Goal: Task Accomplishment & Management: Complete application form

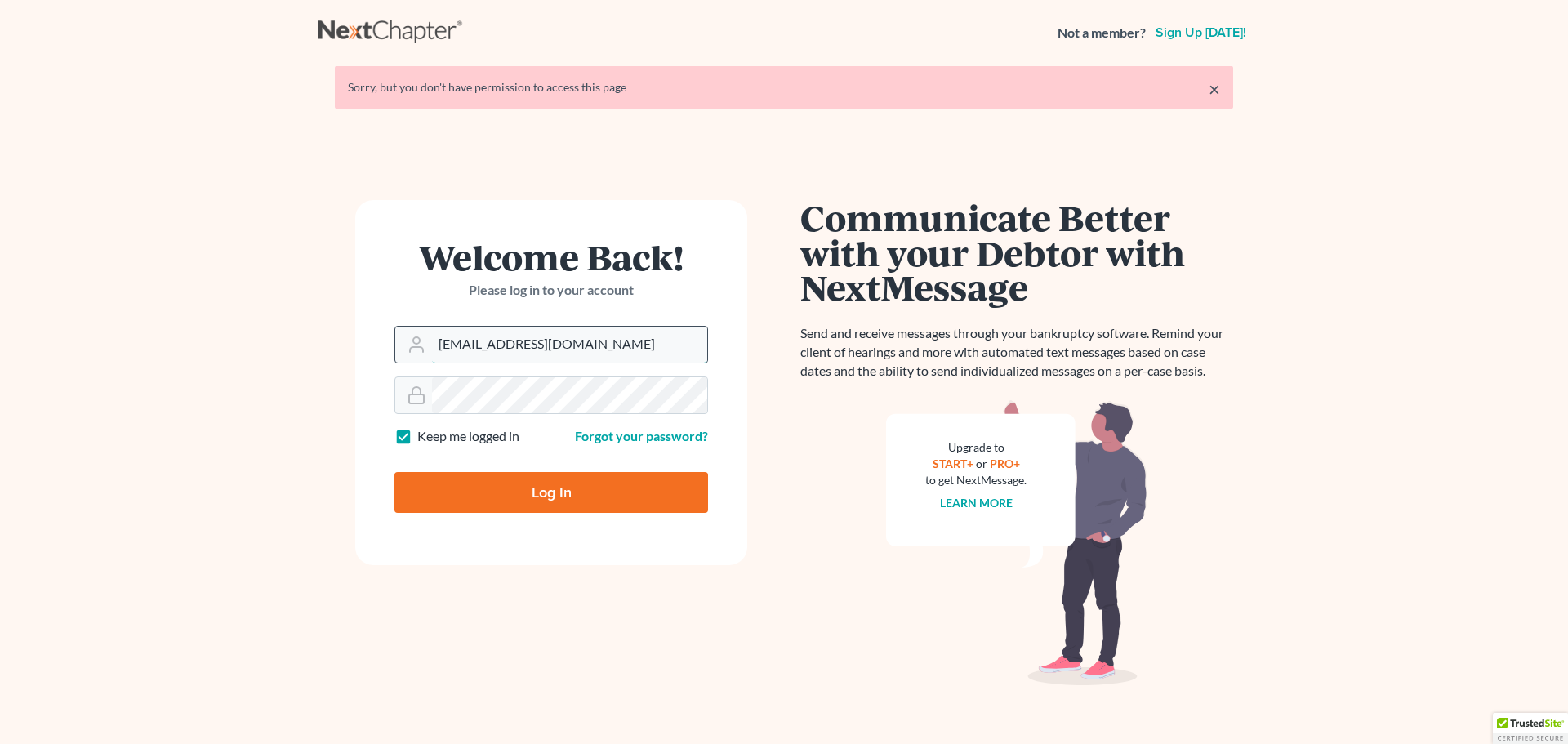
click at [566, 346] on input "[EMAIL_ADDRESS][DOMAIN_NAME]" at bounding box center [569, 345] width 275 height 36
type input "[PERSON_NAME][EMAIL_ADDRESS][DOMAIN_NAME]"
click at [558, 489] on input "Log In" at bounding box center [551, 493] width 314 height 41
type input "Thinking..."
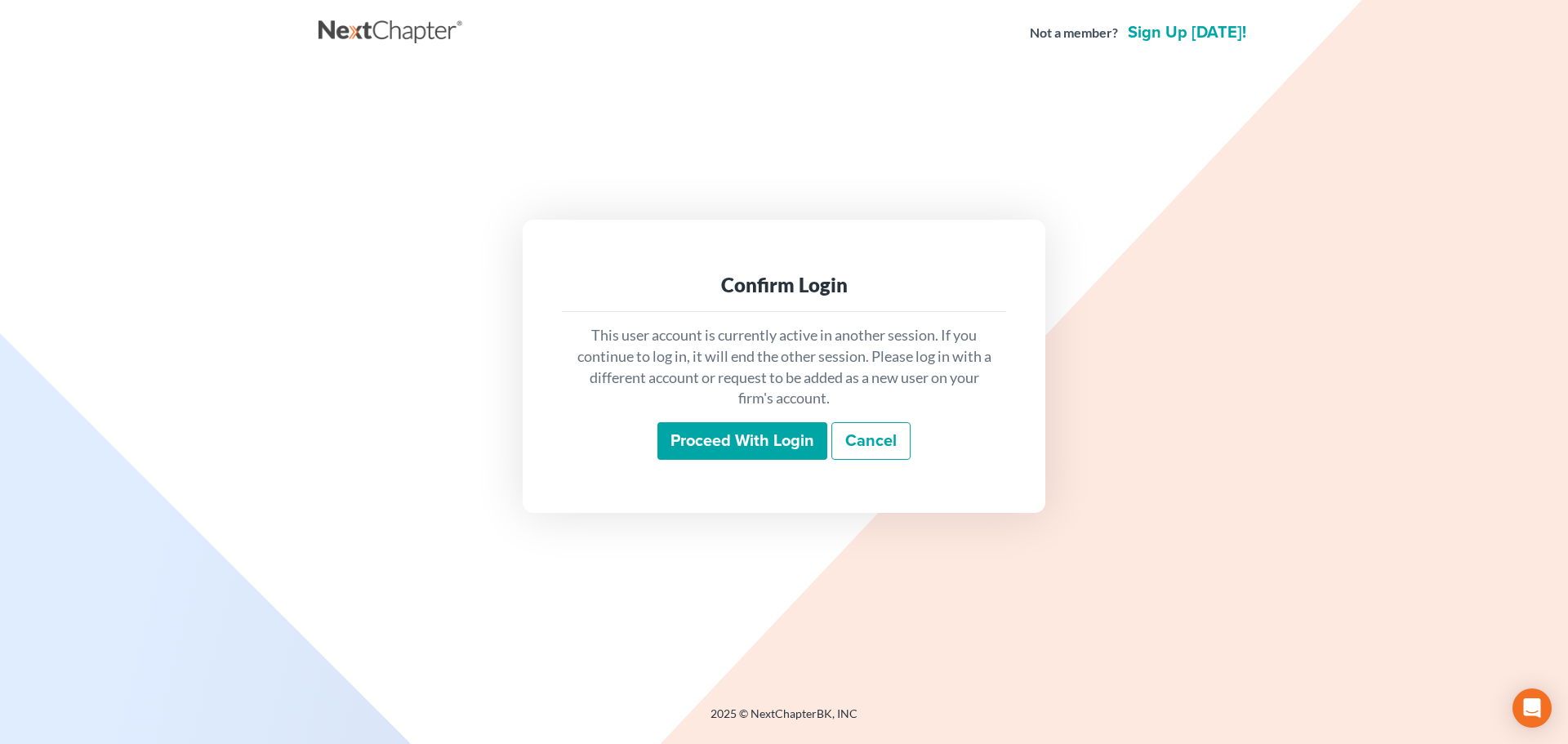
click at [705, 449] on input "Proceed with login" at bounding box center [743, 441] width 170 height 37
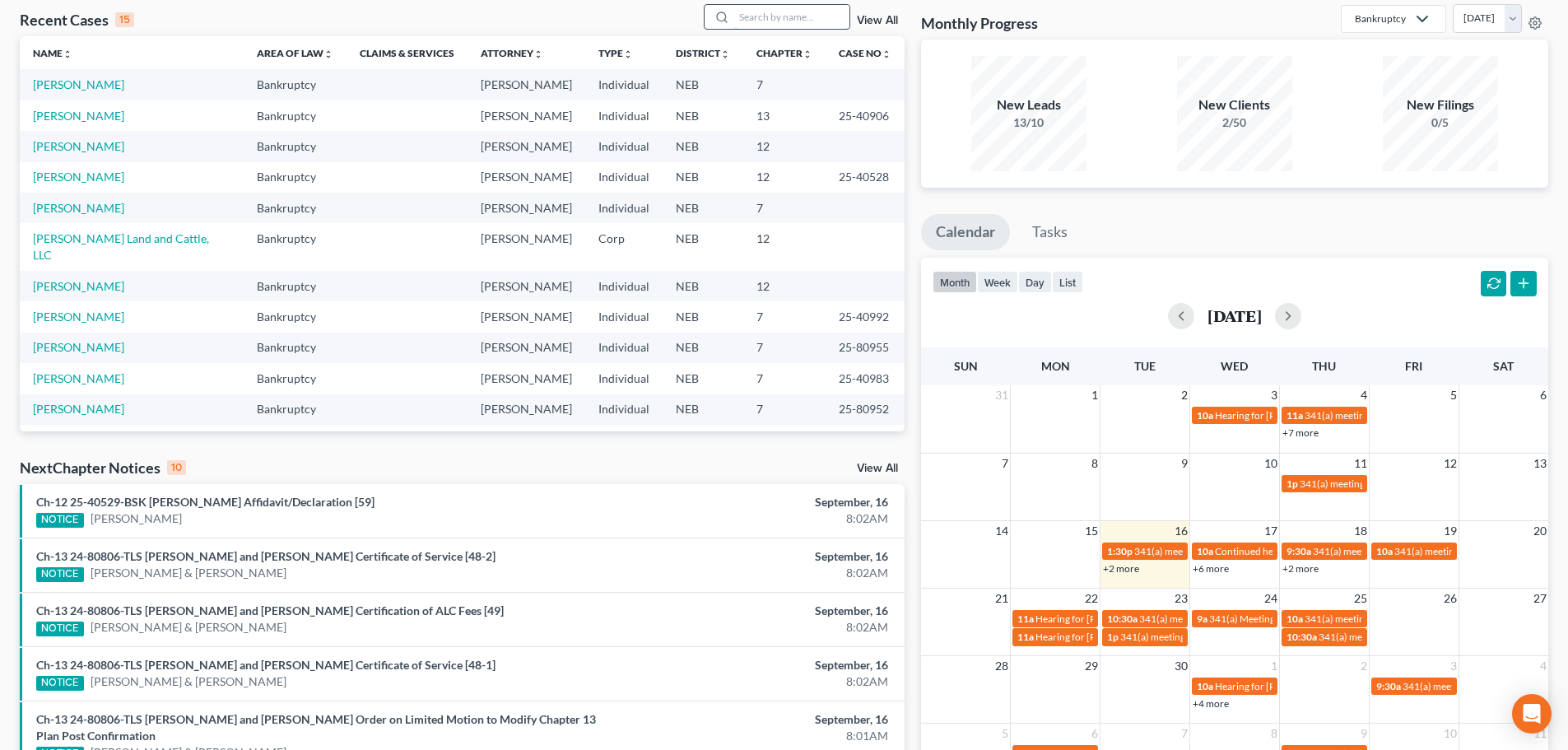
click at [820, 15] on input "search" at bounding box center [792, 17] width 115 height 24
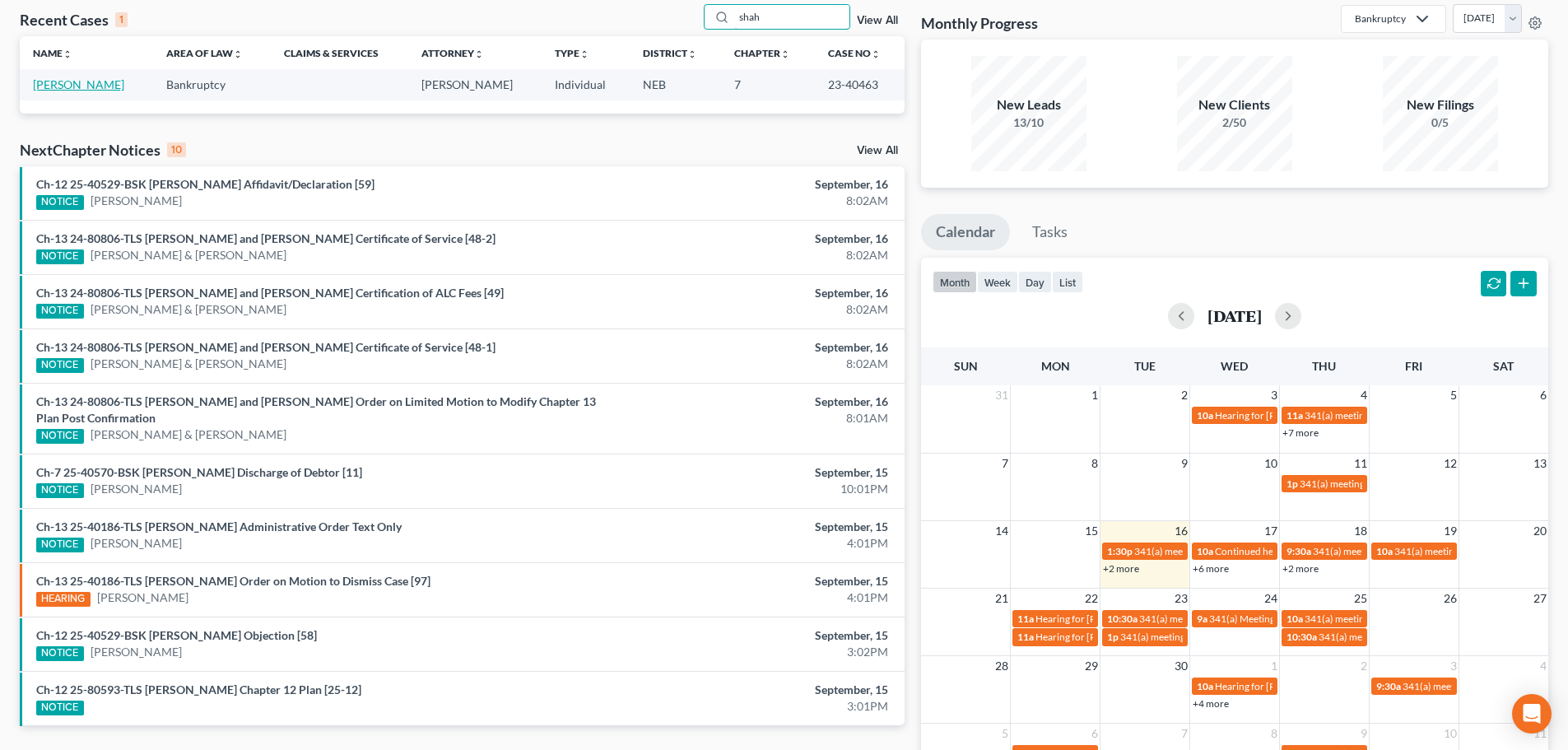
type input "shah"
click at [63, 88] on link "Shaheen, Hiba" at bounding box center [78, 84] width 92 height 14
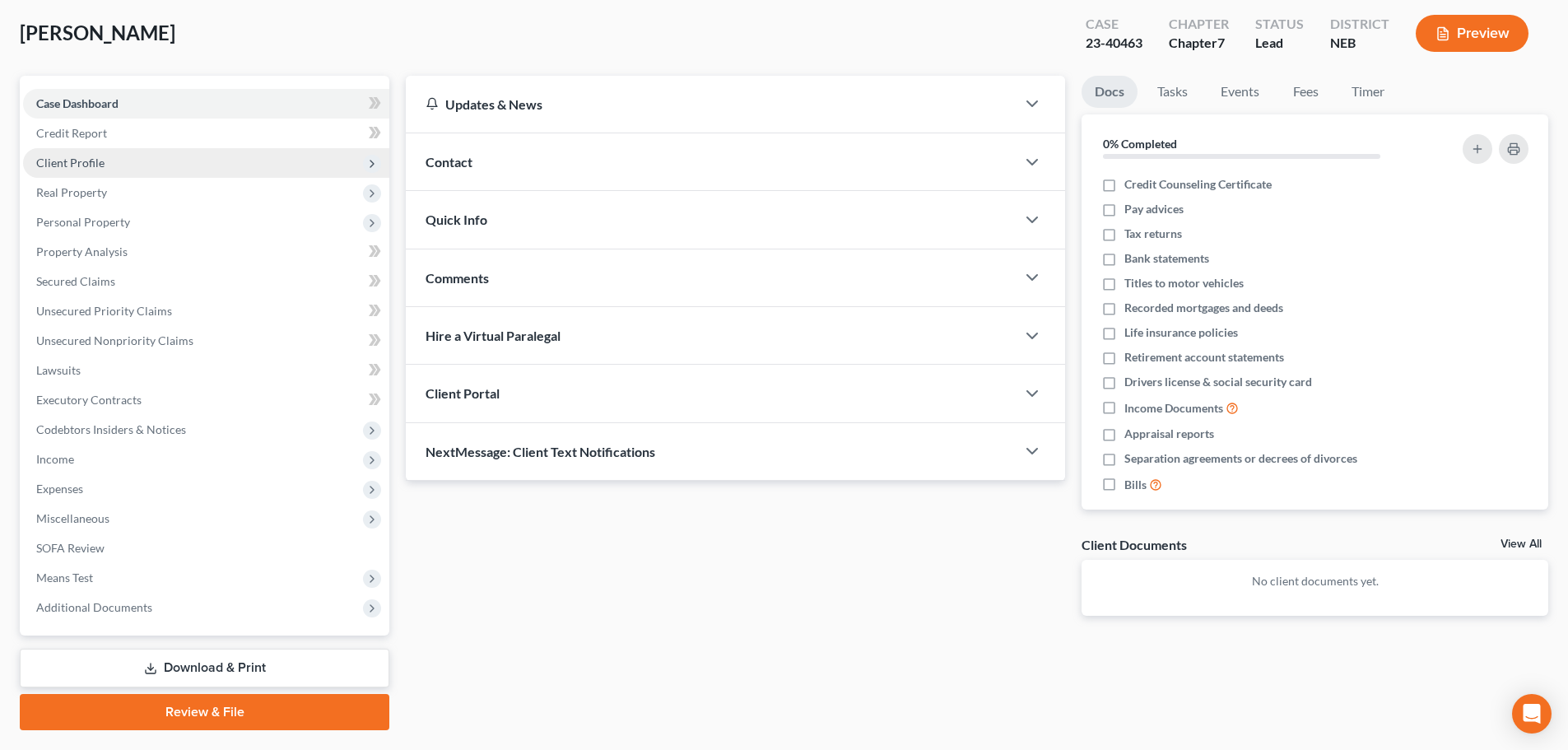
click at [106, 160] on span "Client Profile" at bounding box center [206, 163] width 366 height 30
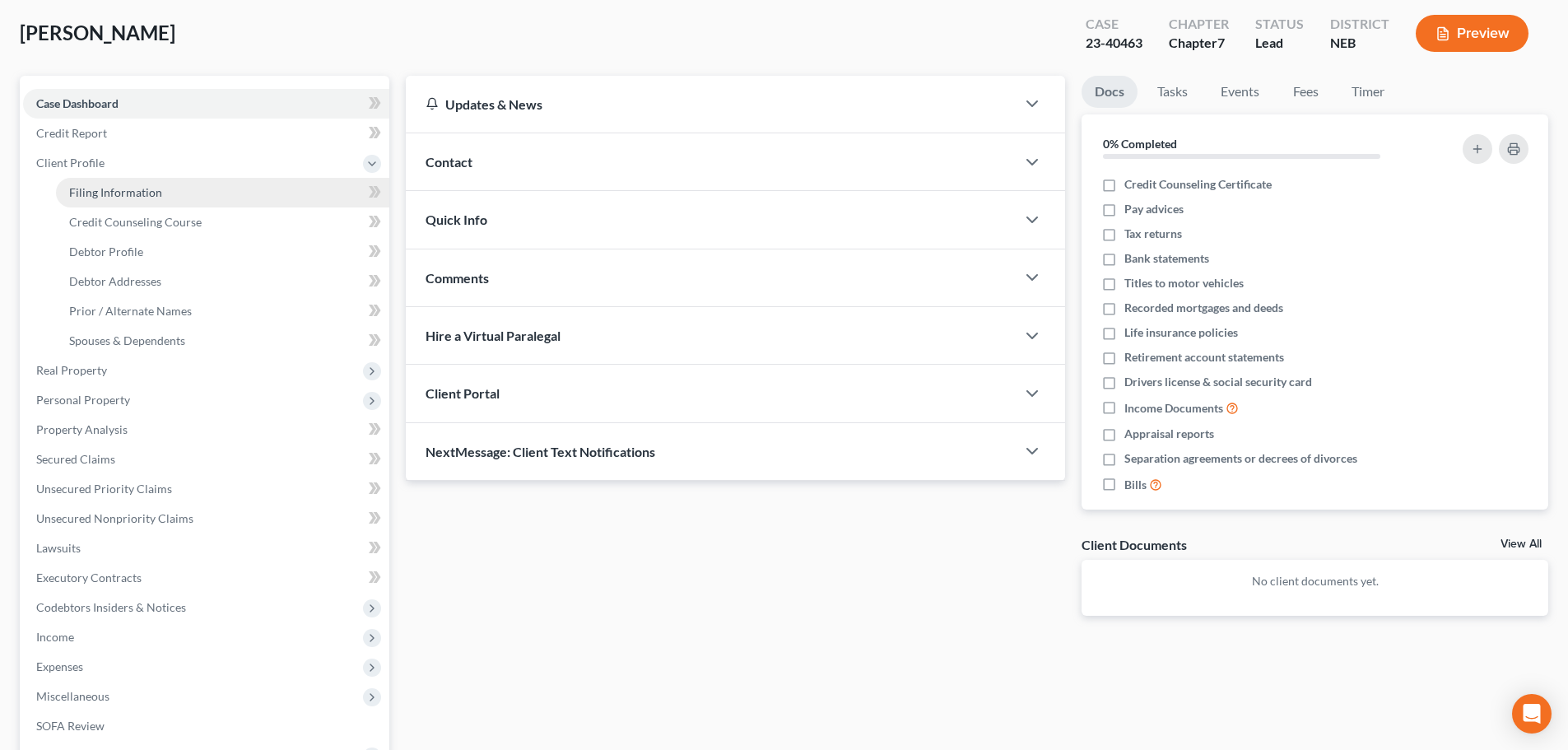
click at [186, 185] on link "Filing Information" at bounding box center [222, 192] width 334 height 30
select select "1"
select select "0"
select select "30"
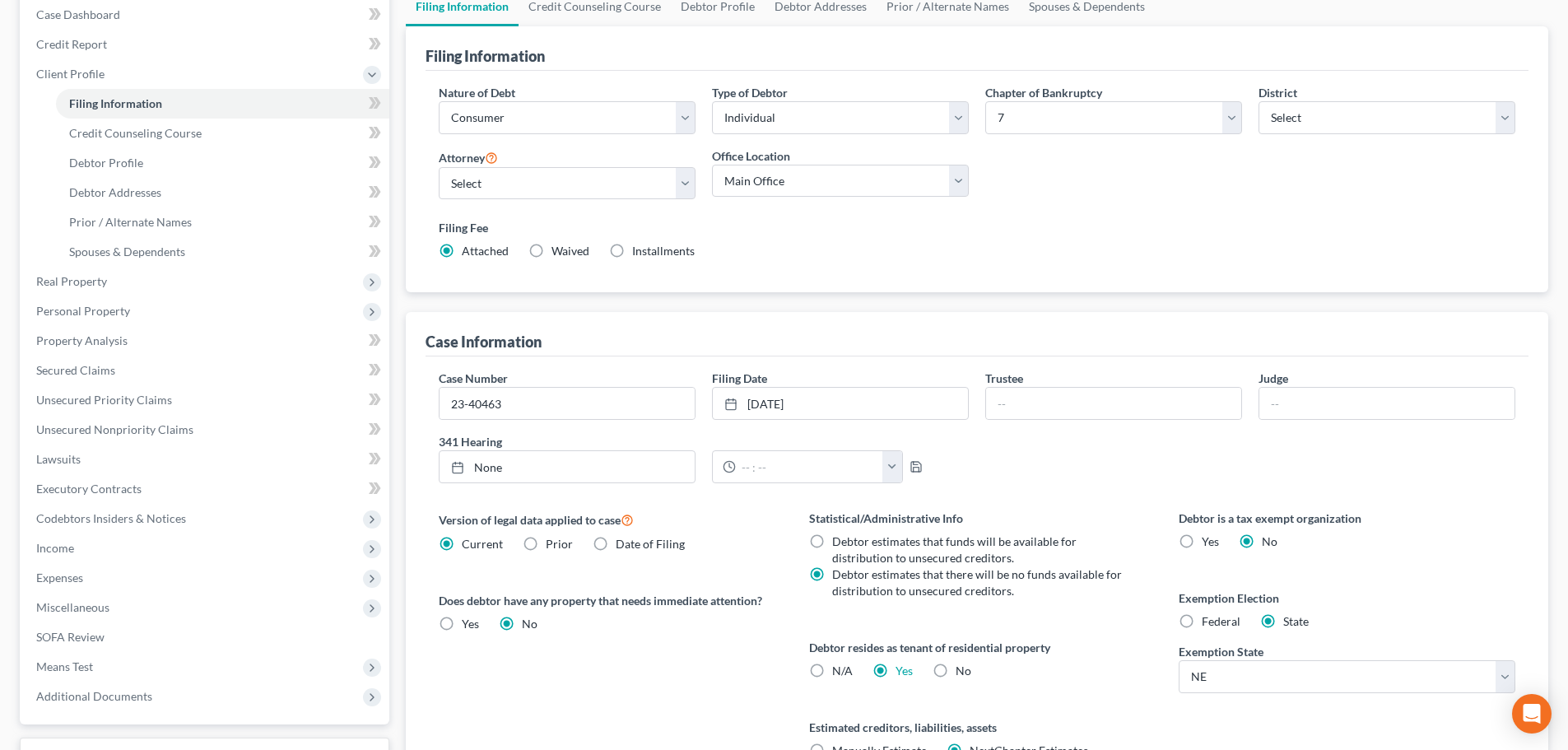
scroll to position [171, 0]
click at [700, 9] on link "Debtor Profile" at bounding box center [717, 8] width 93 height 39
select select "1"
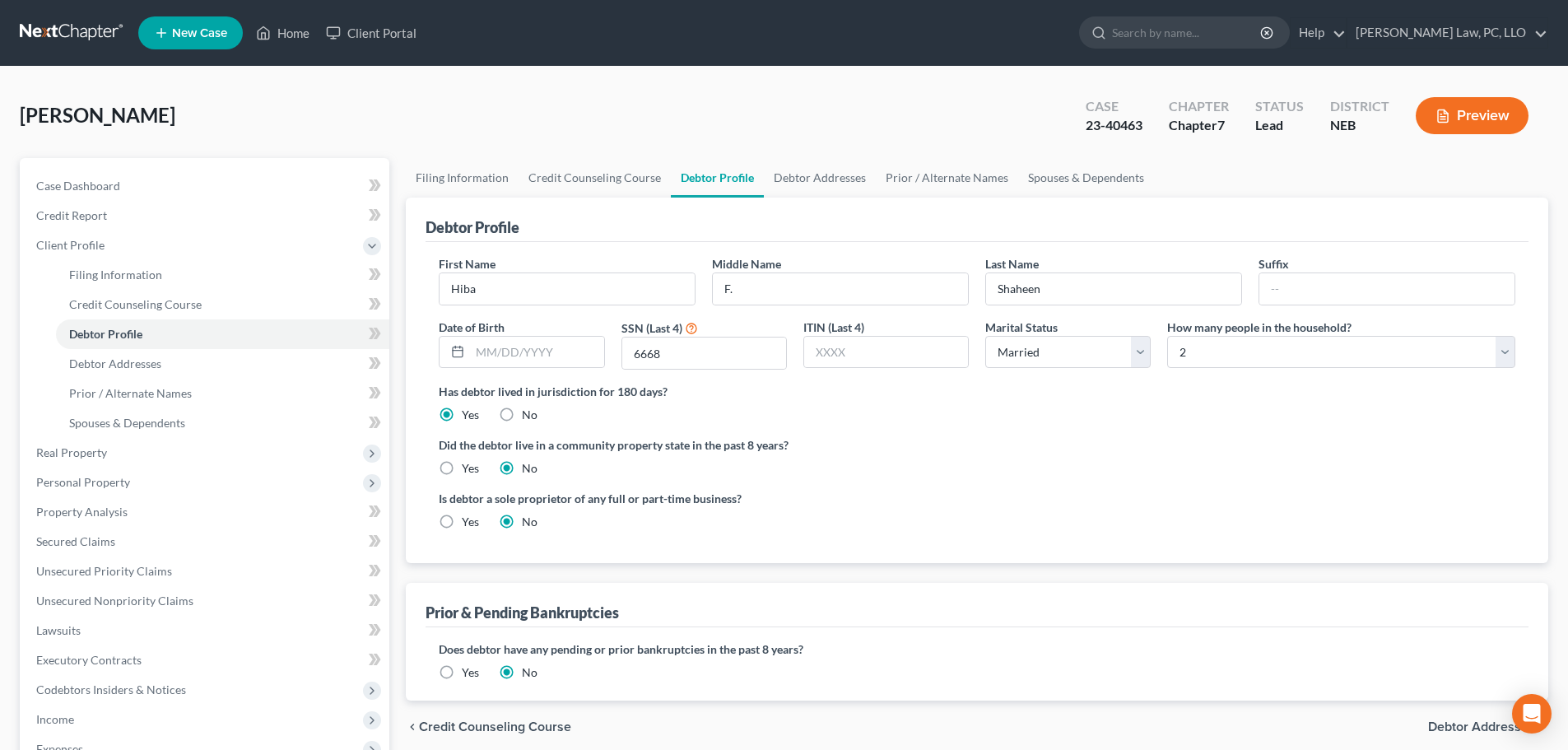
radio input "true"
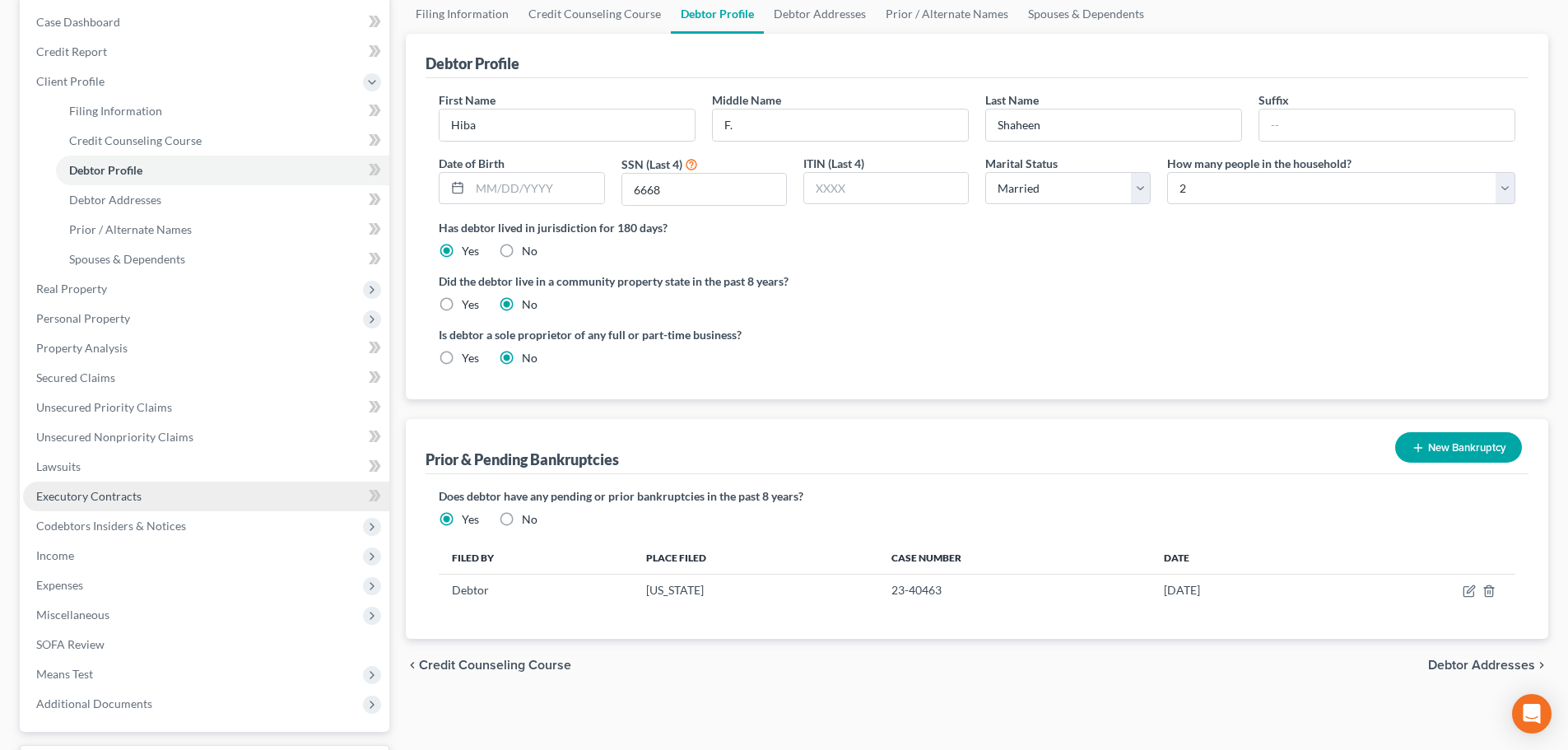
scroll to position [165, 0]
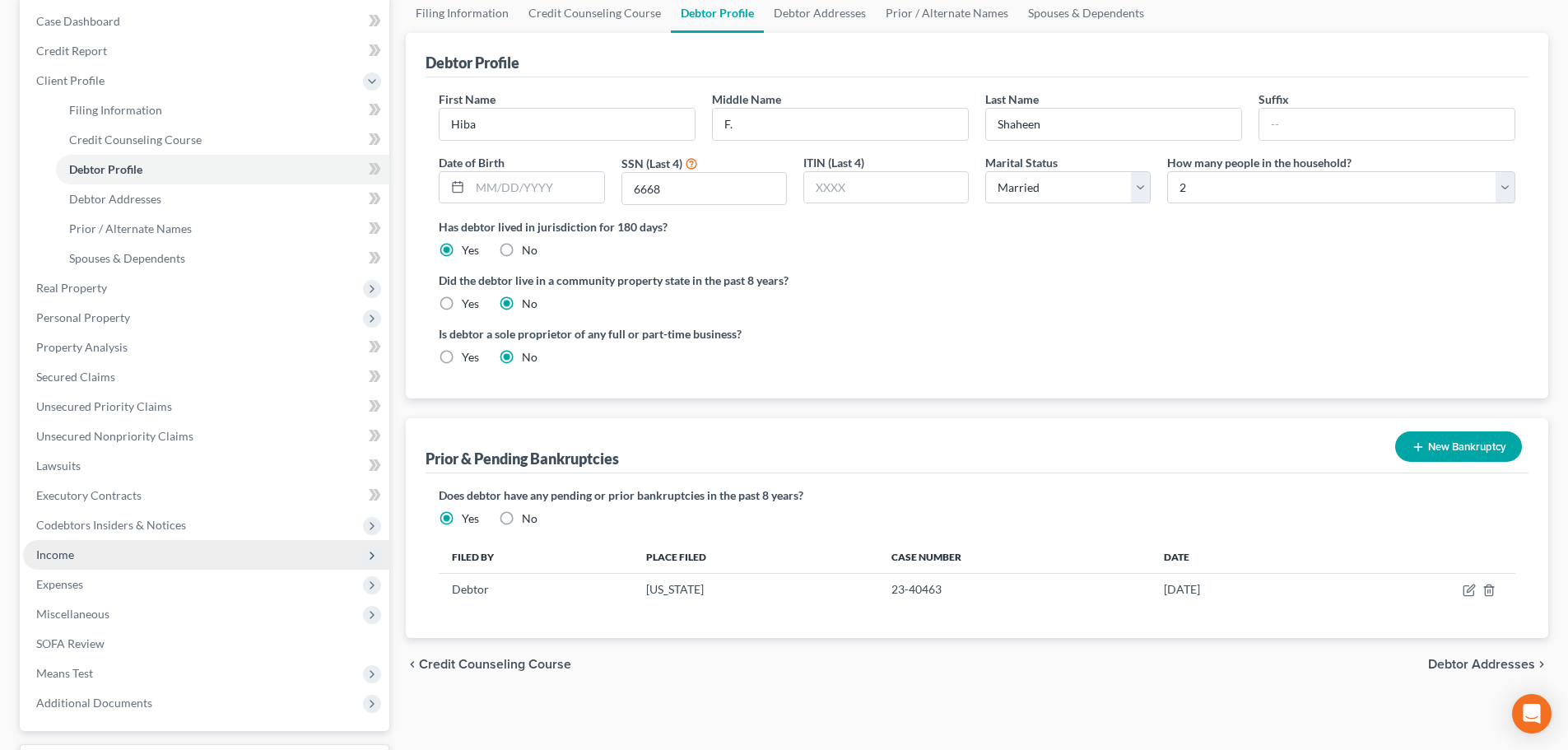
click at [130, 557] on span "Income" at bounding box center [206, 555] width 366 height 30
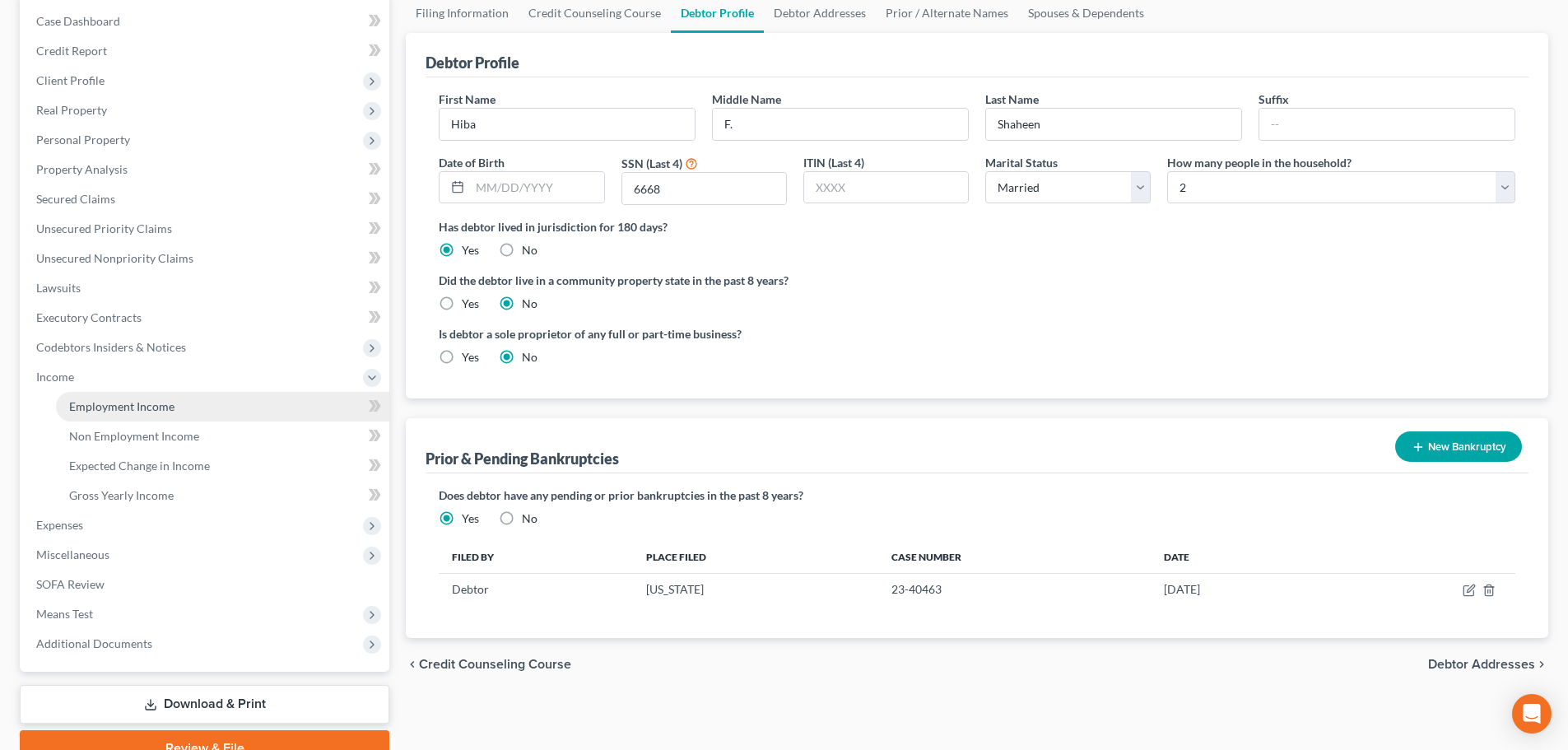
click at [130, 405] on span "Employment Income" at bounding box center [122, 406] width 106 height 14
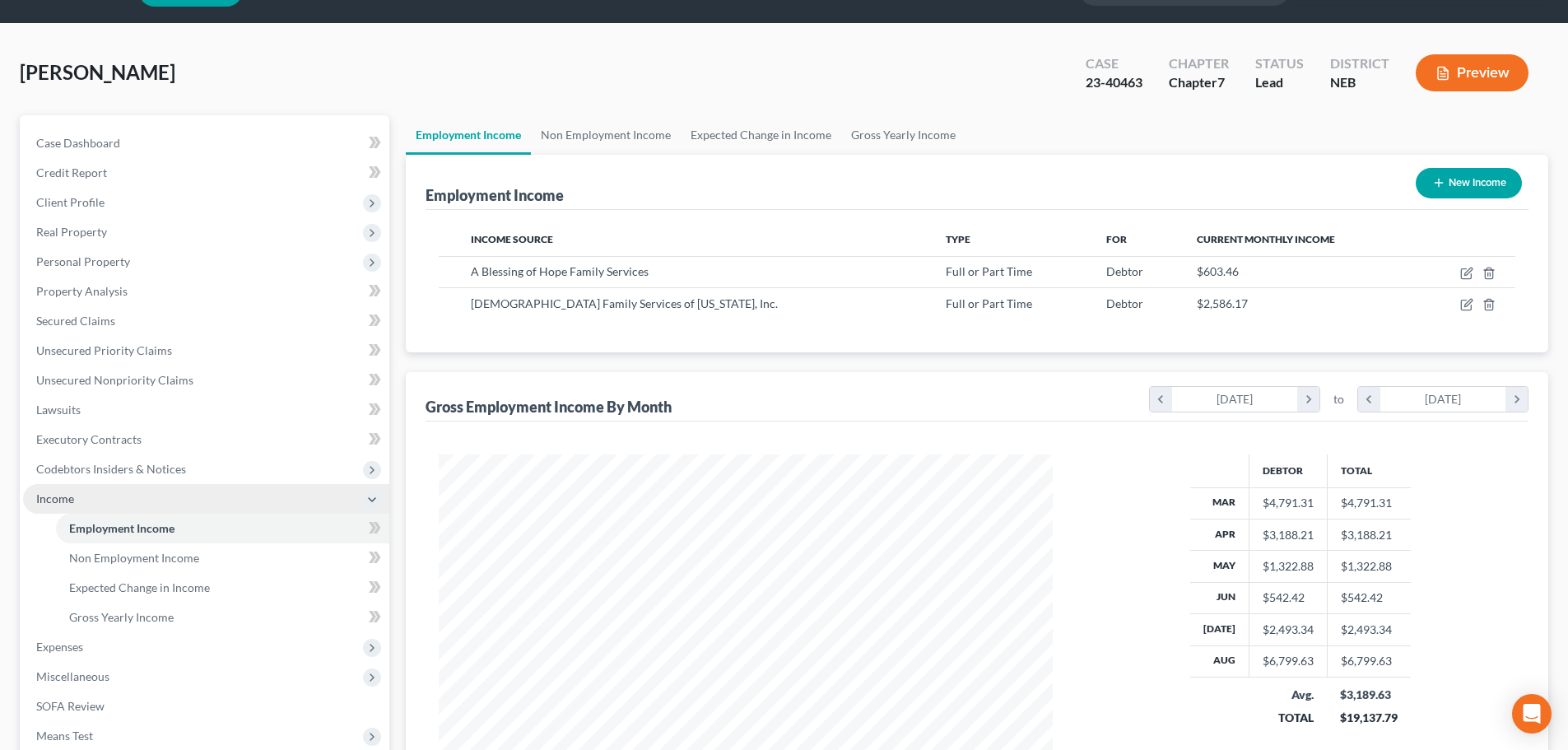
scroll to position [82, 0]
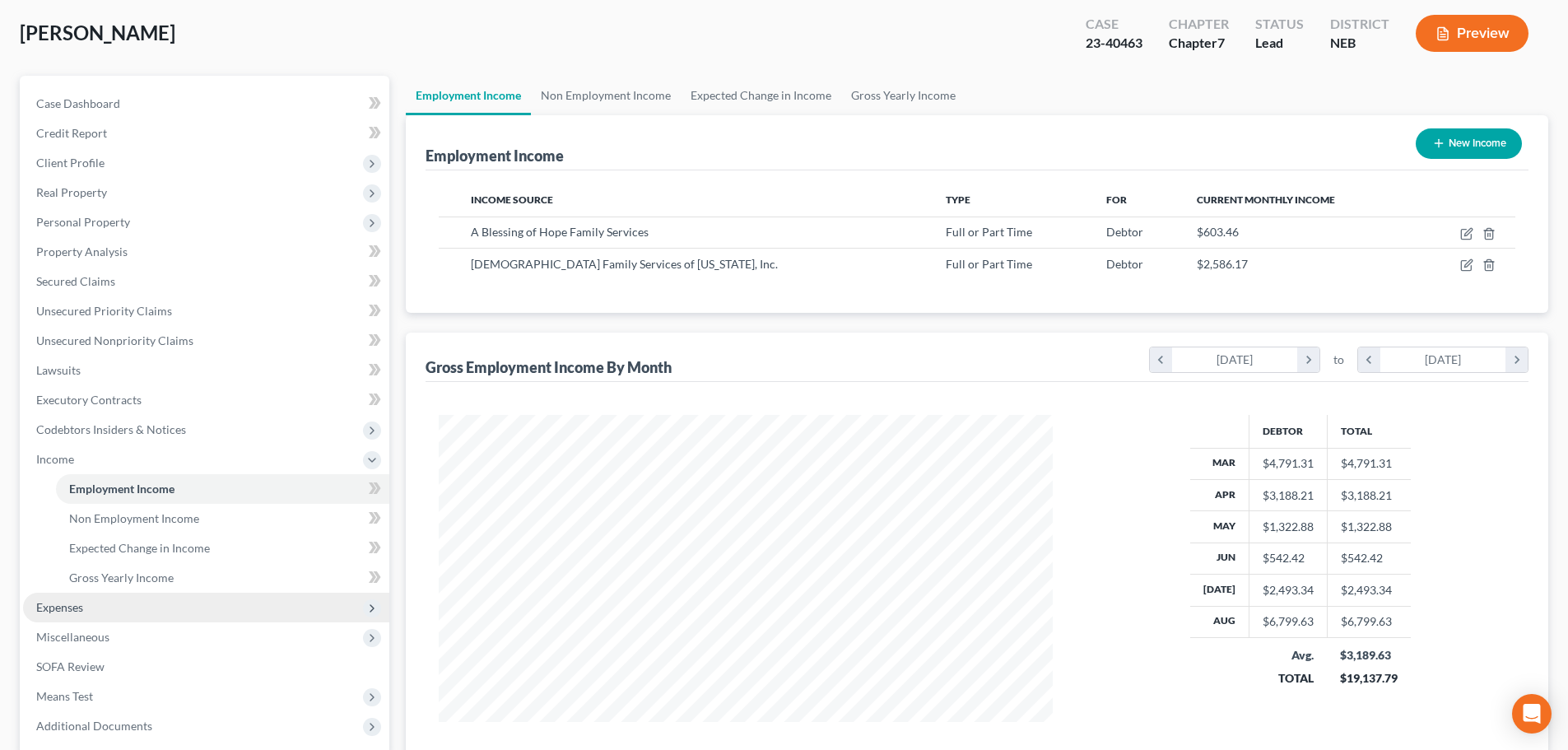
click at [114, 621] on span "Expenses" at bounding box center [206, 608] width 366 height 30
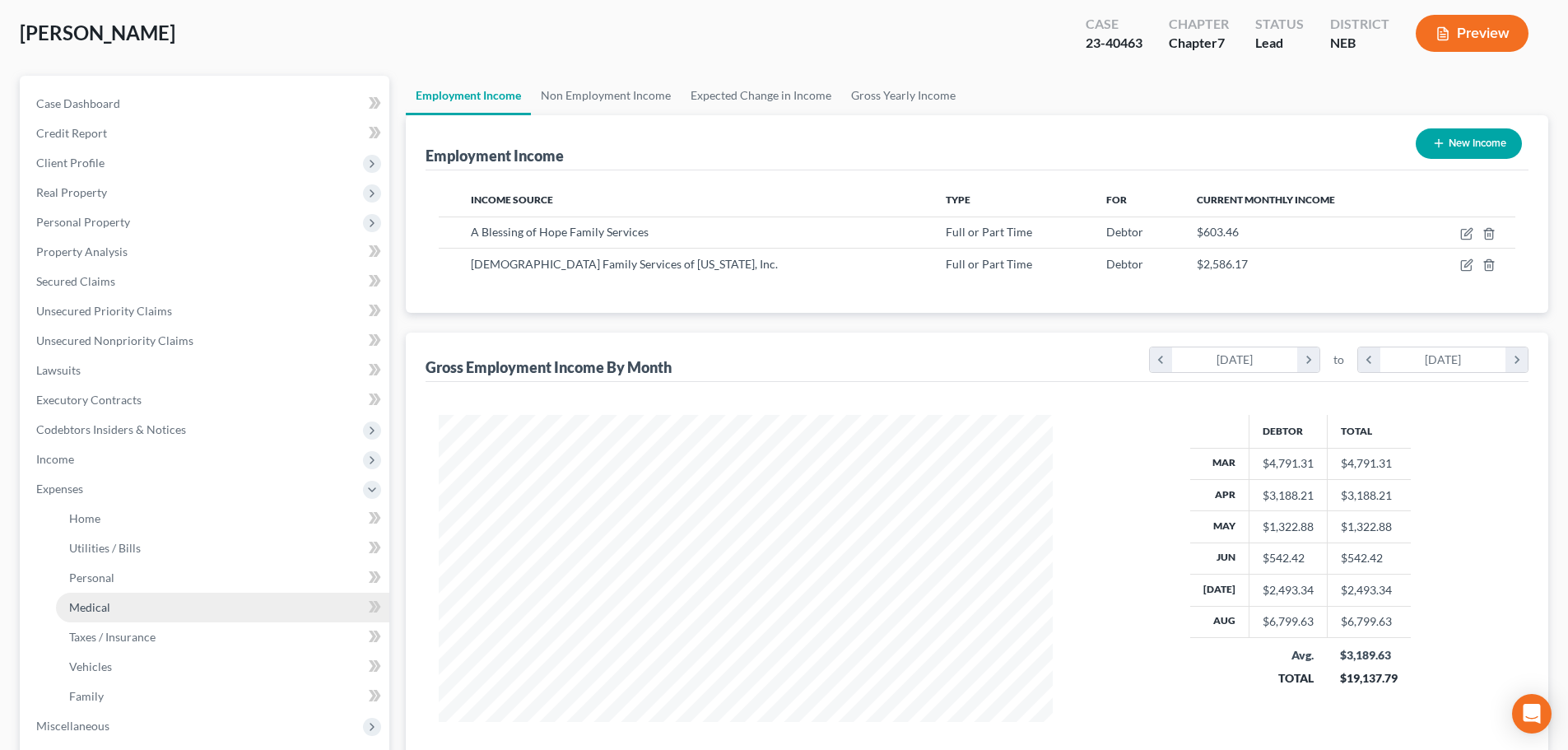
click at [113, 608] on link "Medical" at bounding box center [222, 608] width 334 height 30
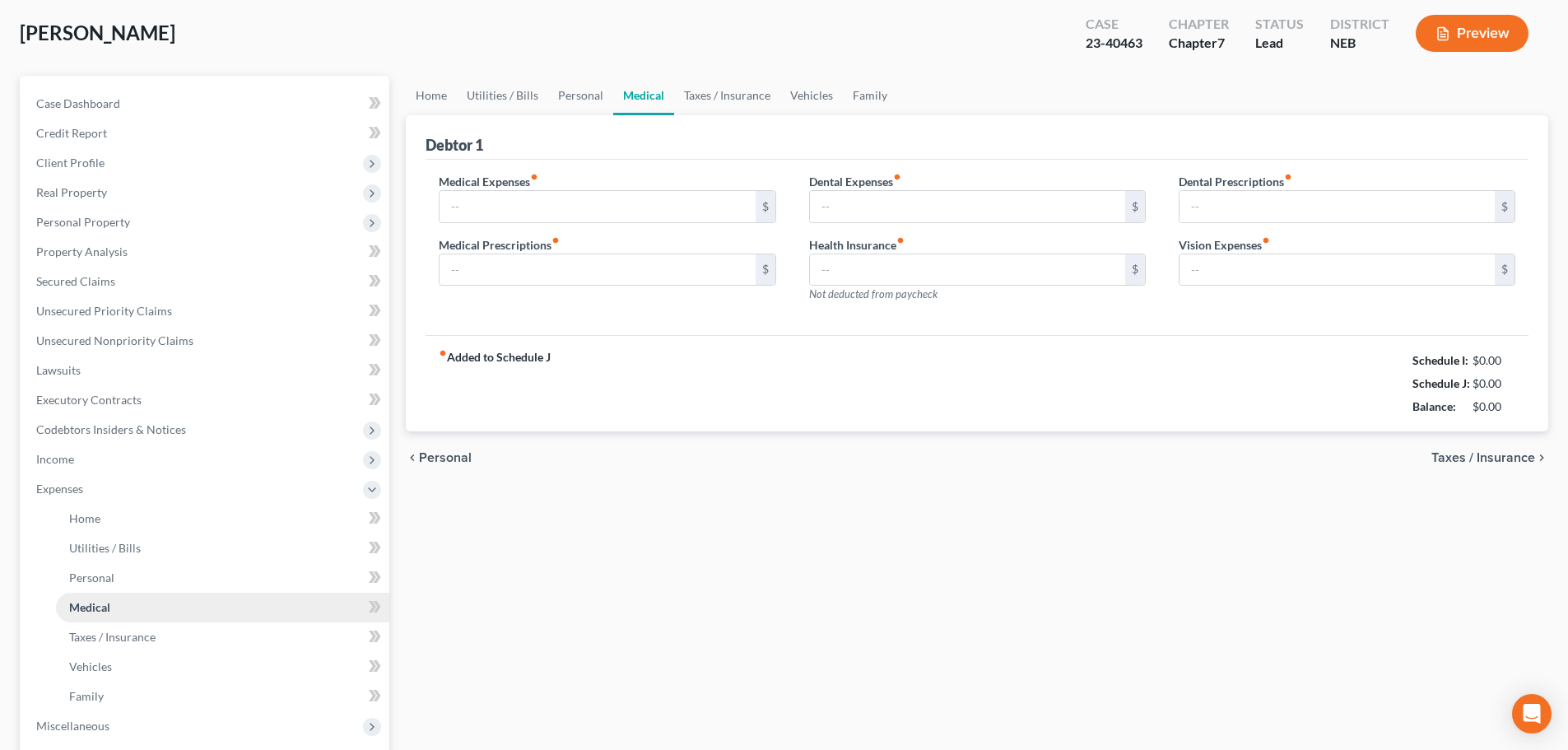
scroll to position [7, 0]
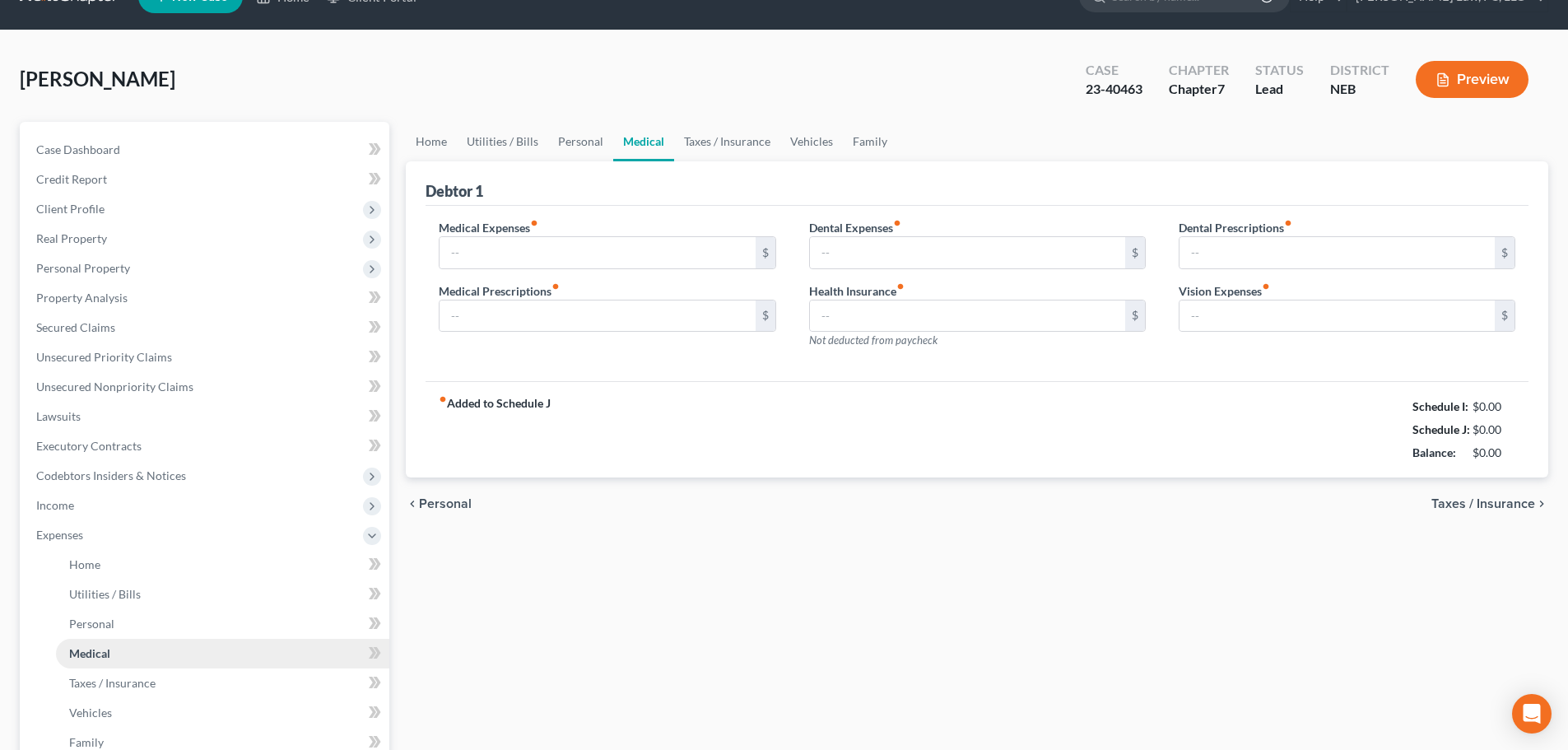
type input "500.00"
type input "0.00"
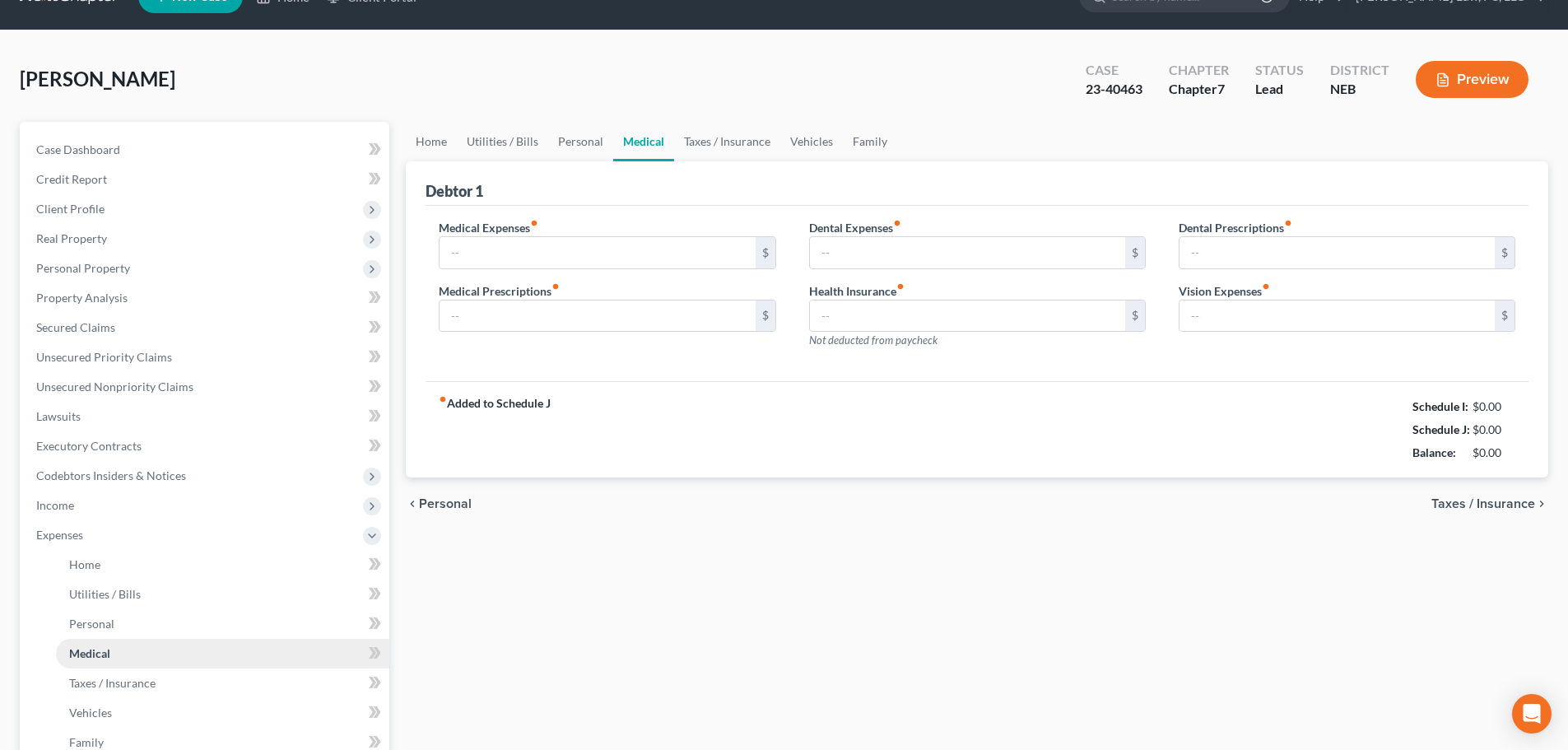
type input "0.00"
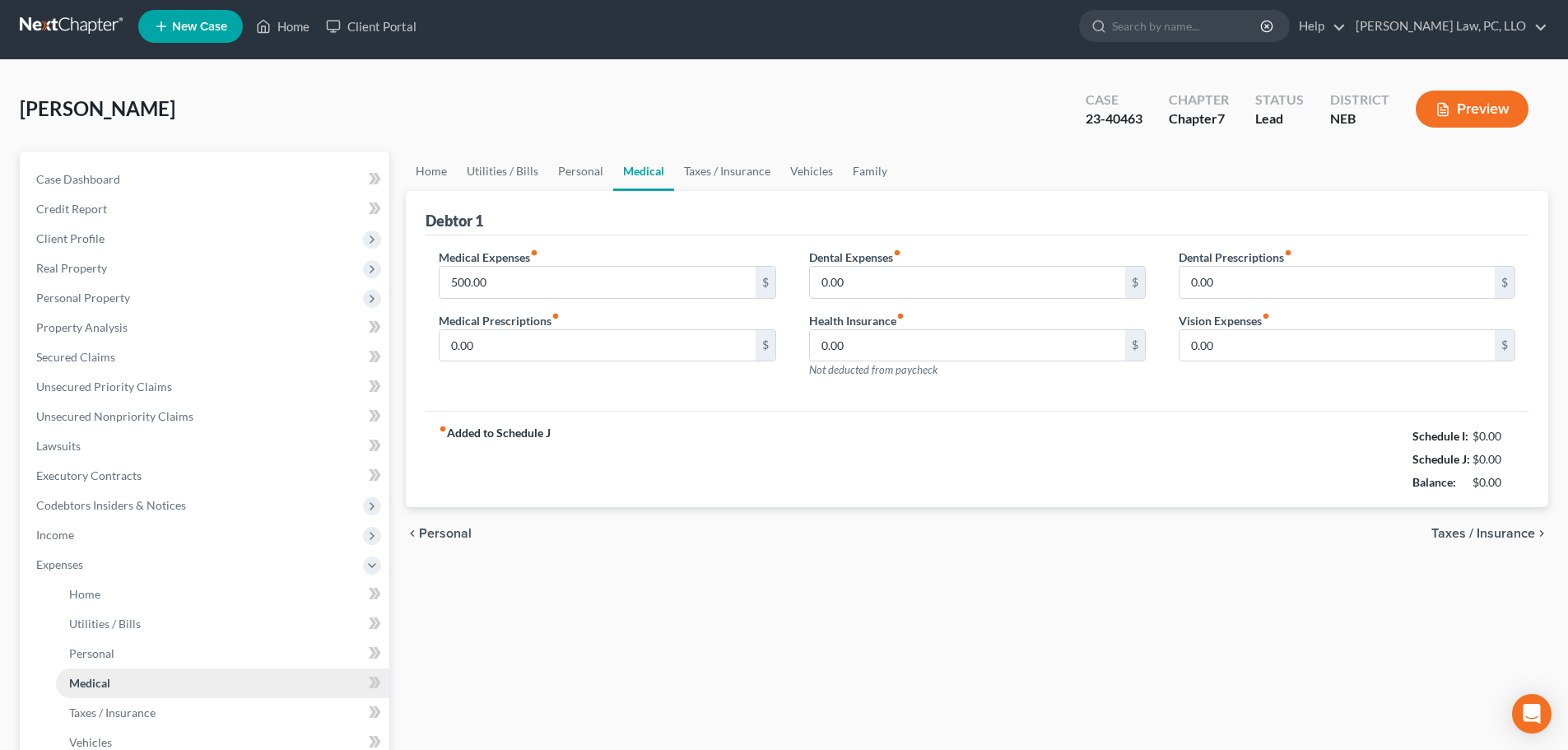
scroll to position [0, 0]
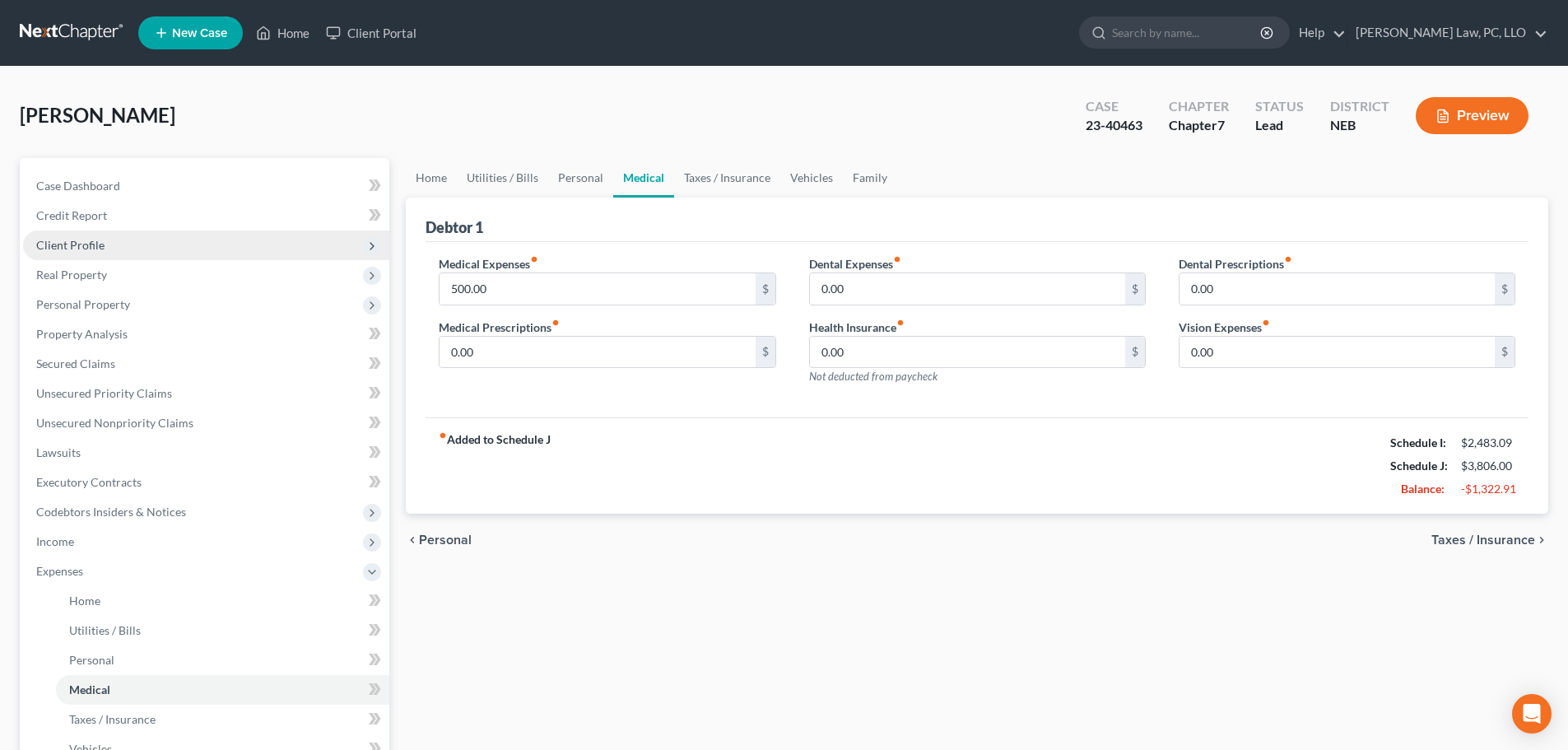
click at [119, 248] on span "Client Profile" at bounding box center [206, 245] width 366 height 30
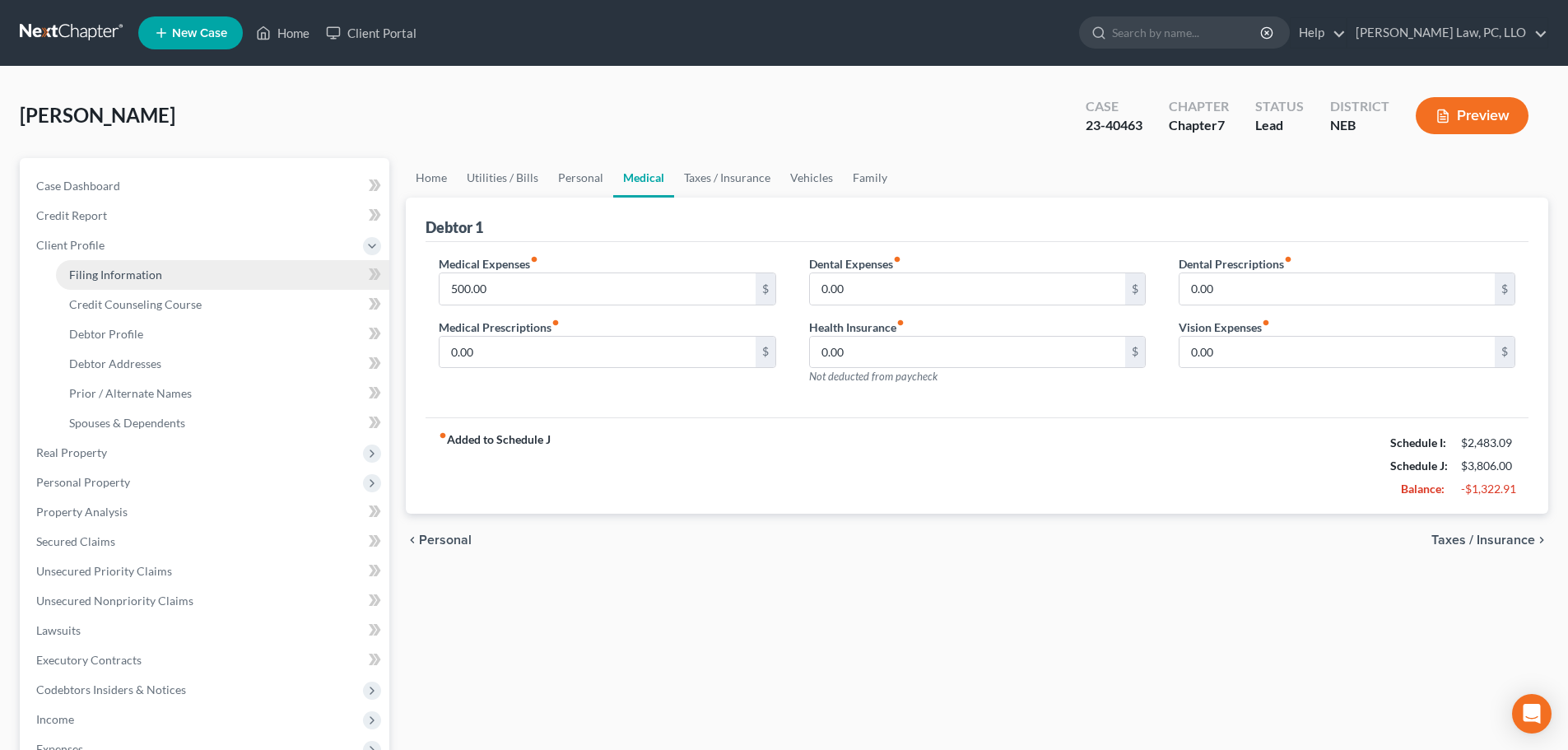
click at [119, 276] on span "Filing Information" at bounding box center [116, 275] width 93 height 14
select select "1"
select select "0"
select select "48"
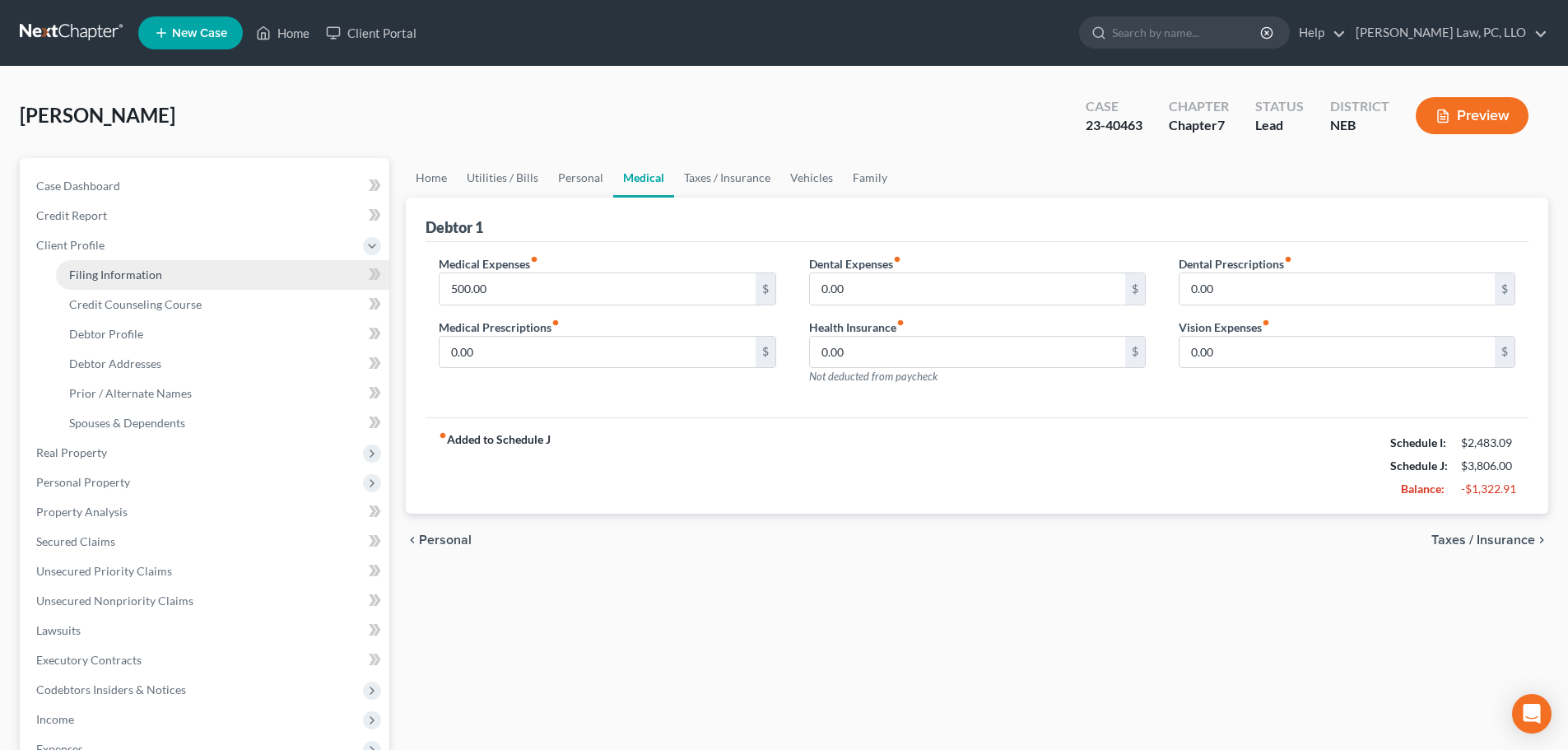
select select "0"
select select "30"
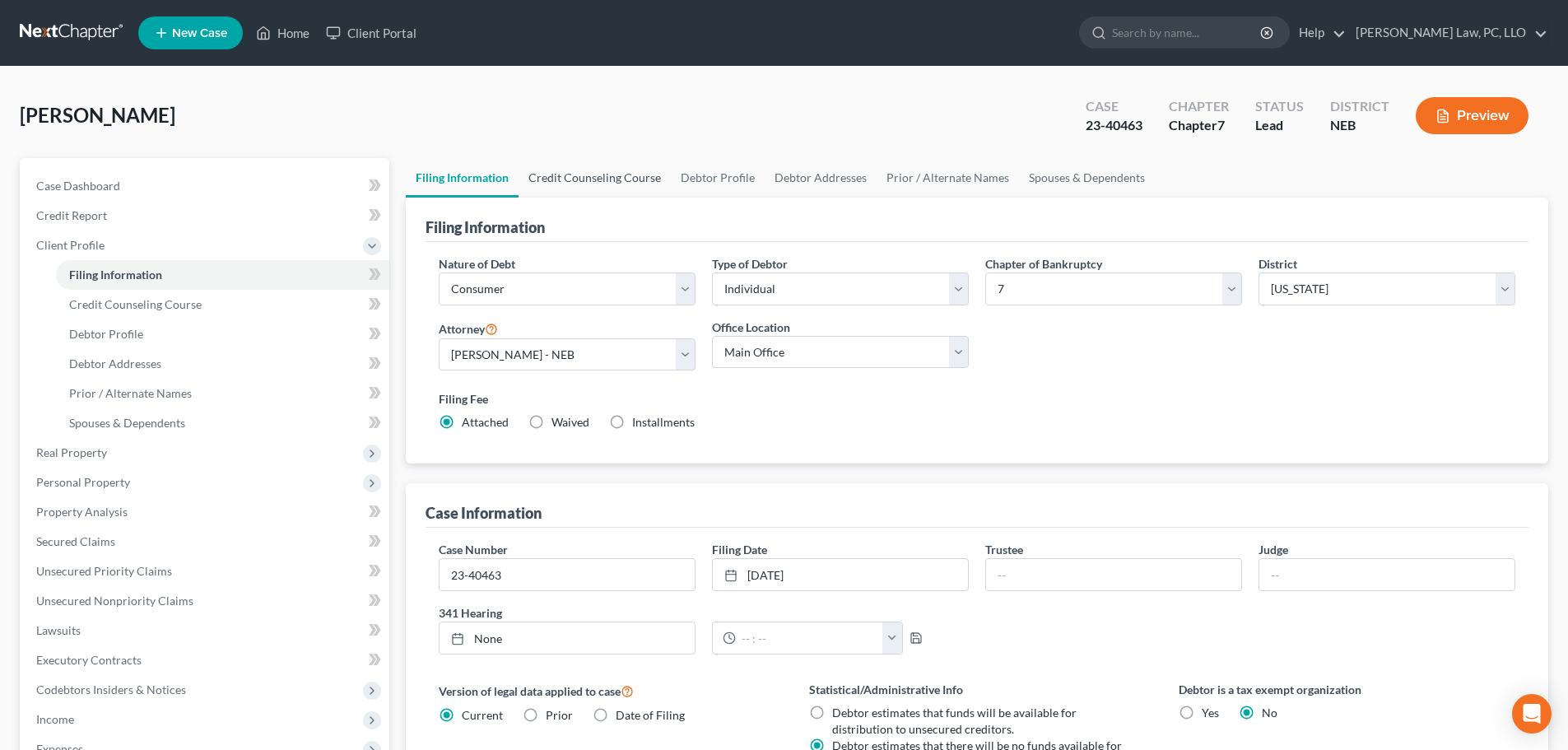
click at [594, 181] on link "Credit Counseling Course" at bounding box center [595, 178] width 153 height 39
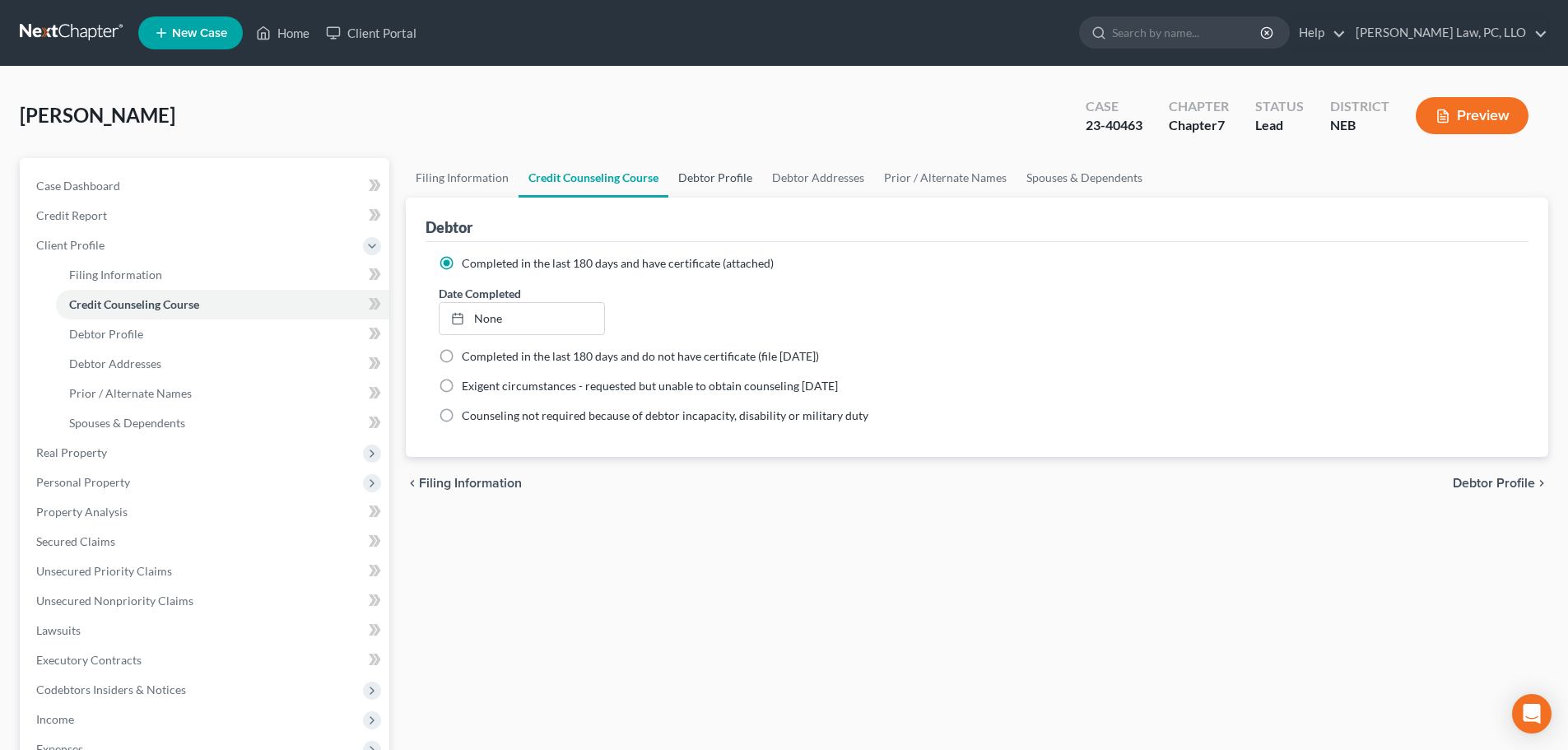
click at [714, 174] on link "Debtor Profile" at bounding box center [715, 178] width 93 height 39
select select "1"
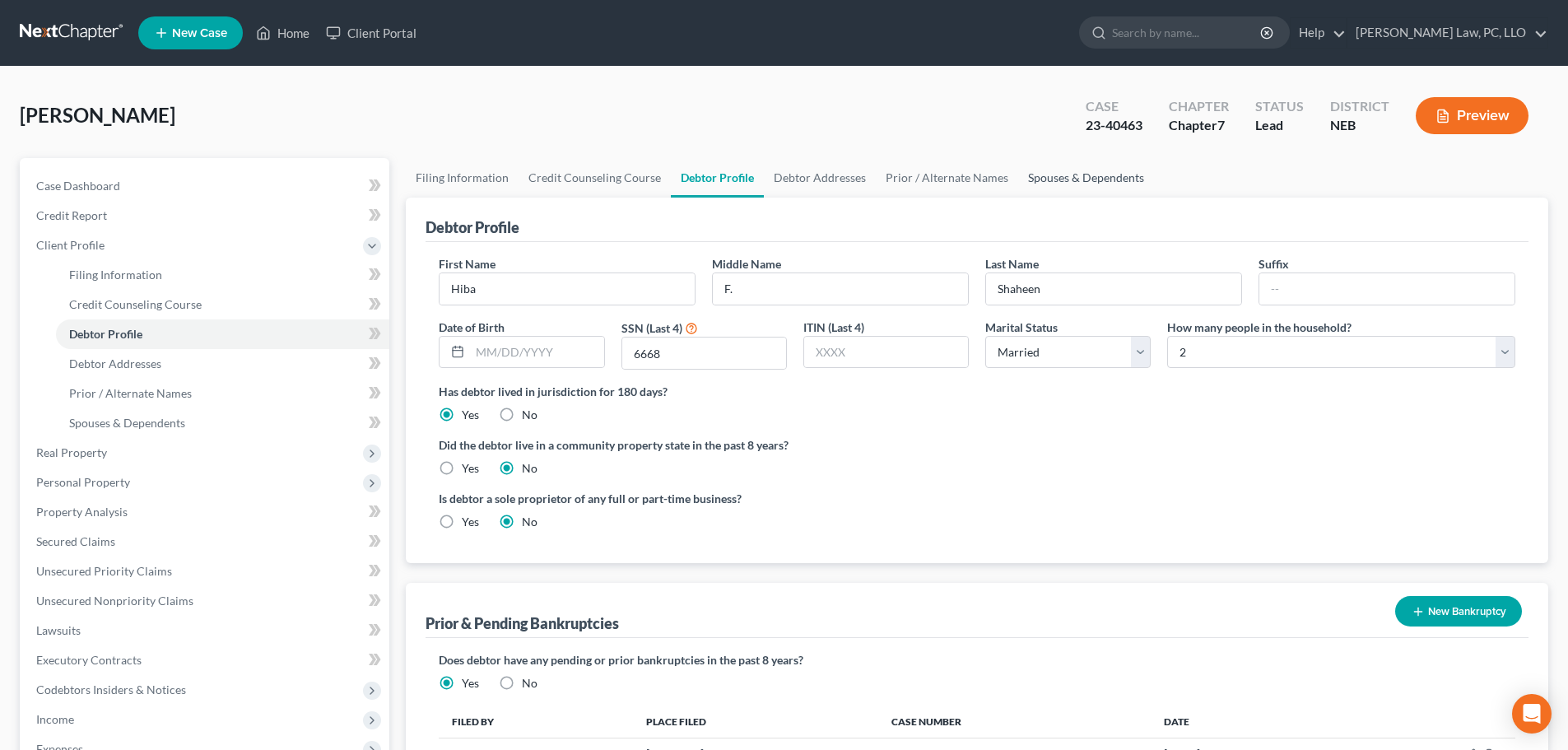
click at [1087, 174] on link "Spouses & Dependents" at bounding box center [1086, 178] width 136 height 39
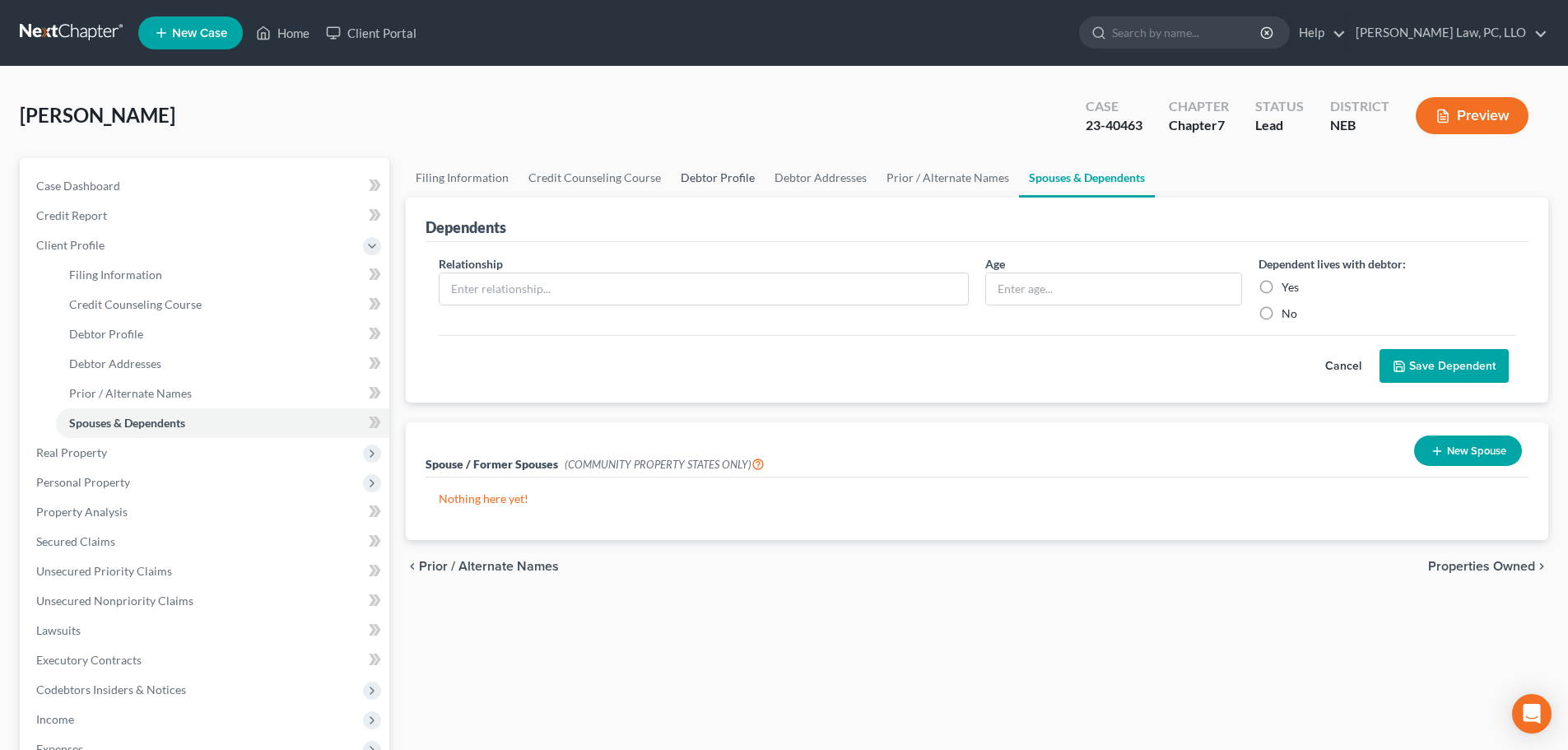
click at [702, 184] on link "Debtor Profile" at bounding box center [717, 178] width 93 height 39
select select "1"
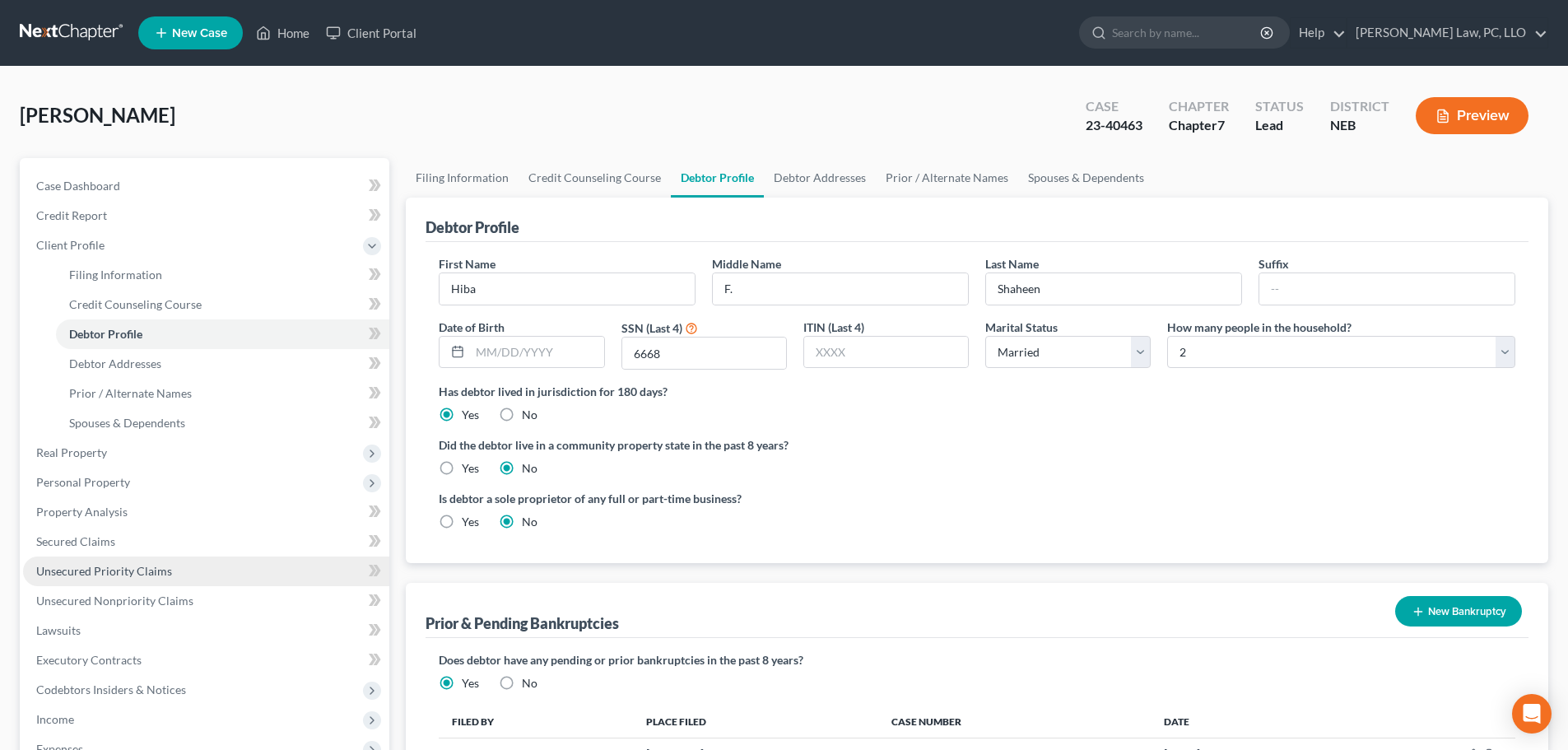
click at [126, 567] on span "Unsecured Priority Claims" at bounding box center [104, 571] width 136 height 14
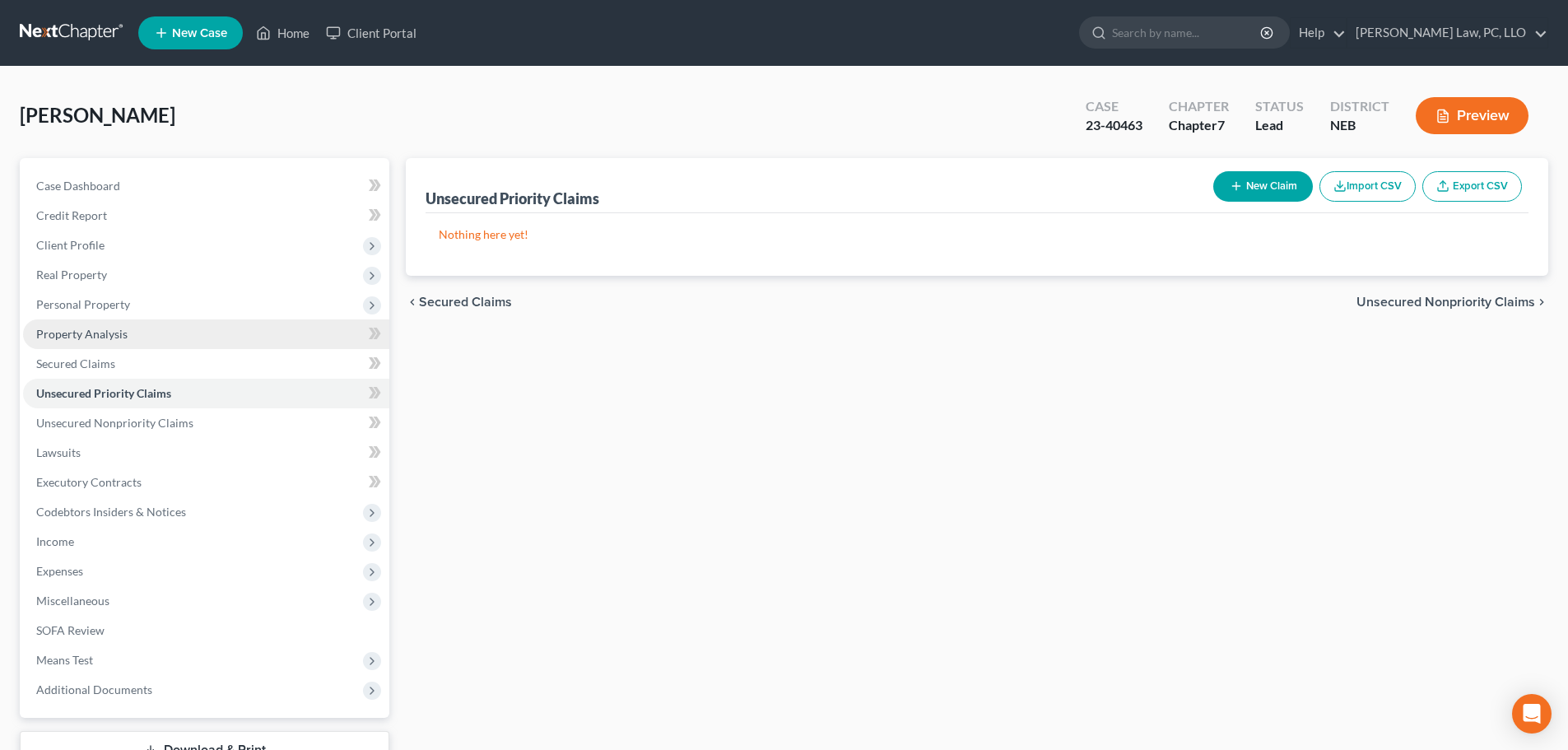
click at [75, 347] on link "Property Analysis" at bounding box center [206, 334] width 366 height 30
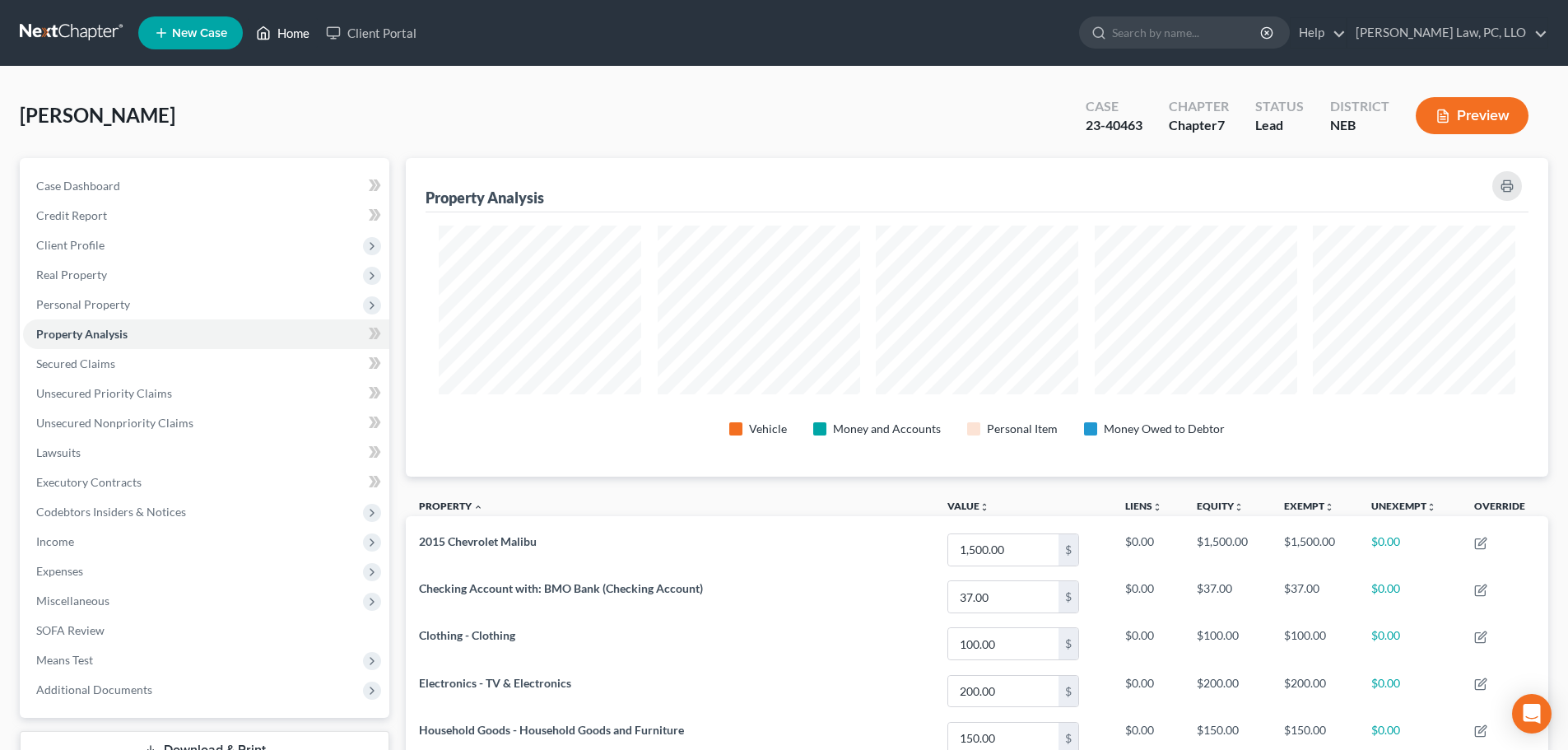
click at [262, 34] on polyline at bounding box center [263, 36] width 4 height 7
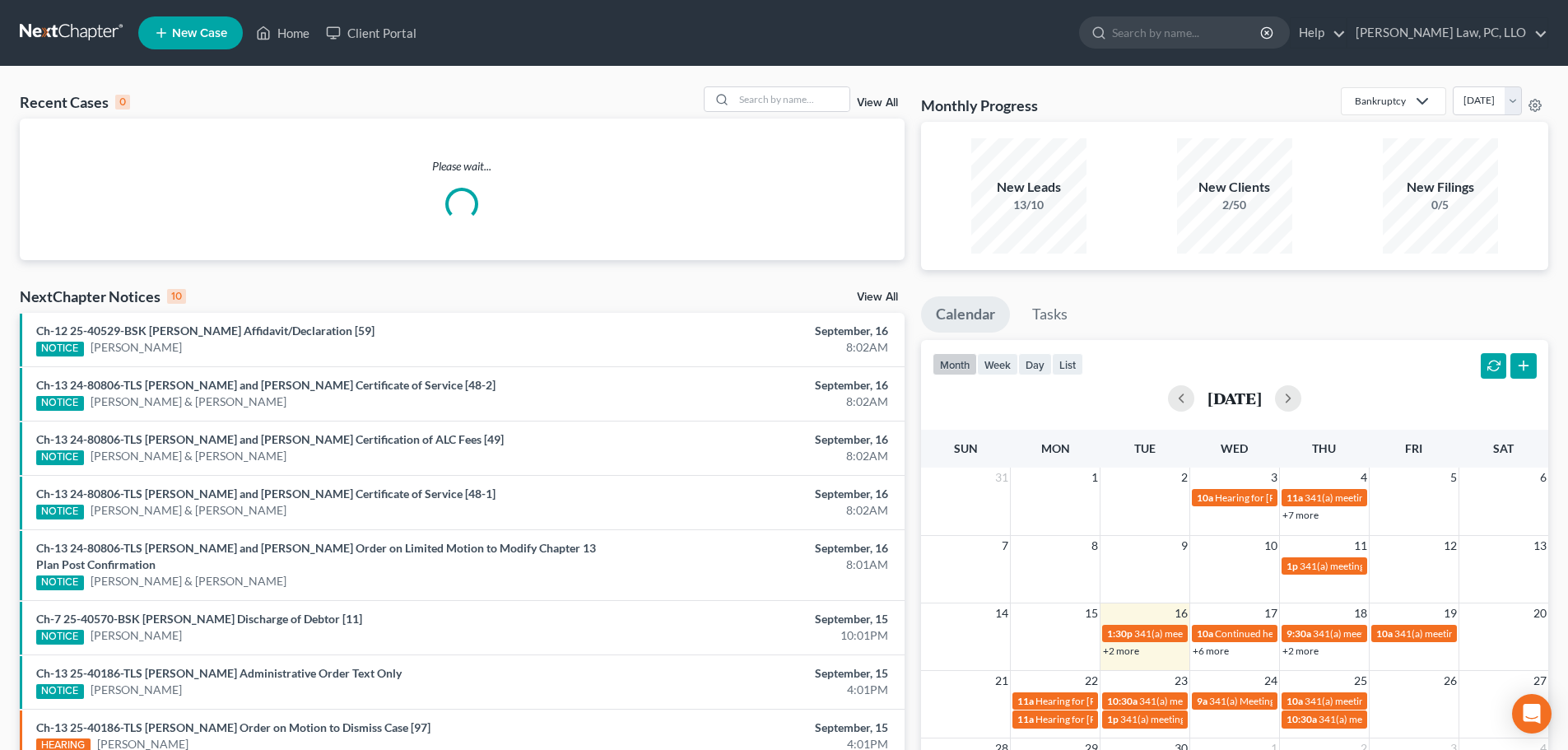
click at [881, 292] on link "View All" at bounding box center [877, 297] width 41 height 11
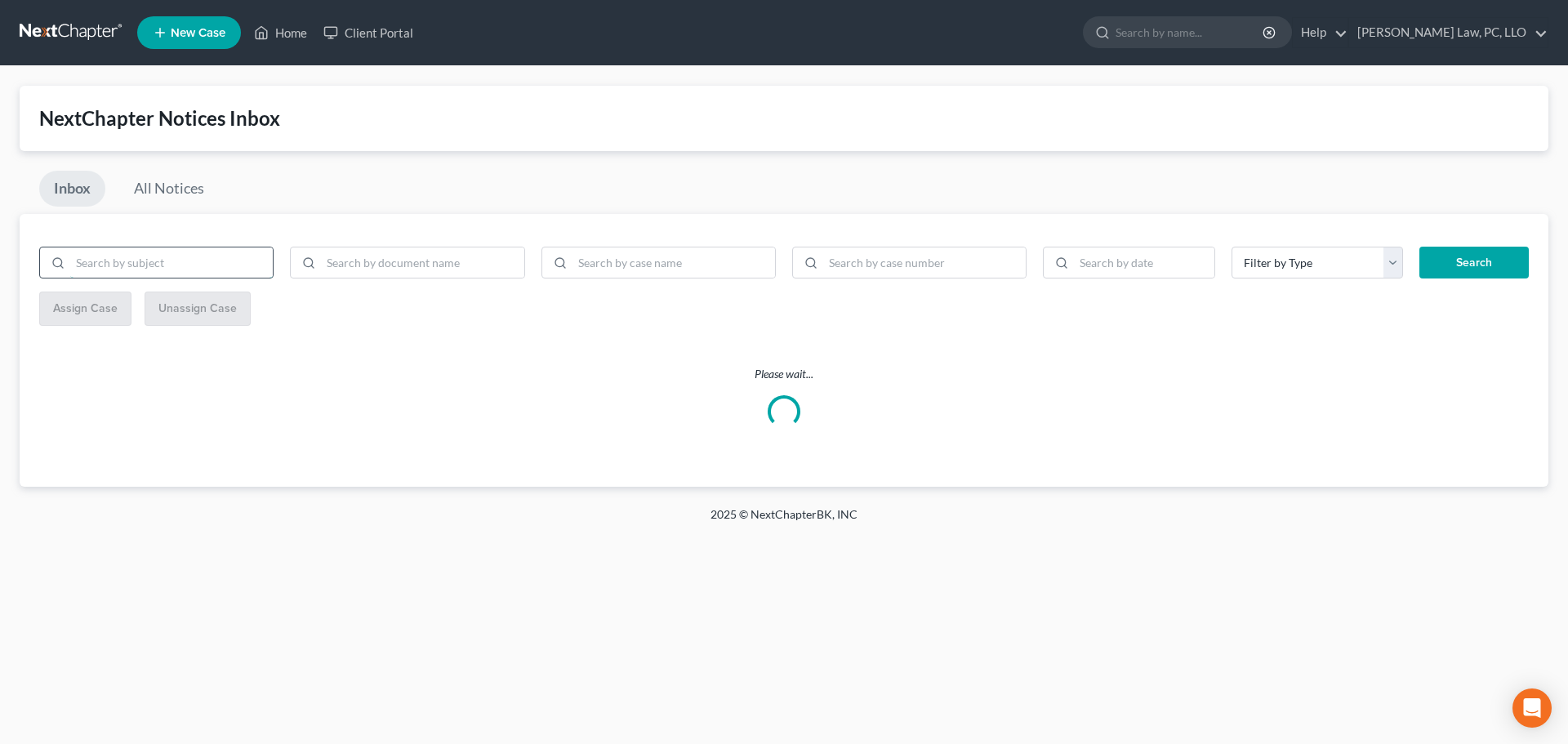
click at [188, 258] on input "search" at bounding box center [172, 263] width 202 height 31
type input "page"
click at [1419, 247] on button "Search" at bounding box center [1474, 263] width 110 height 32
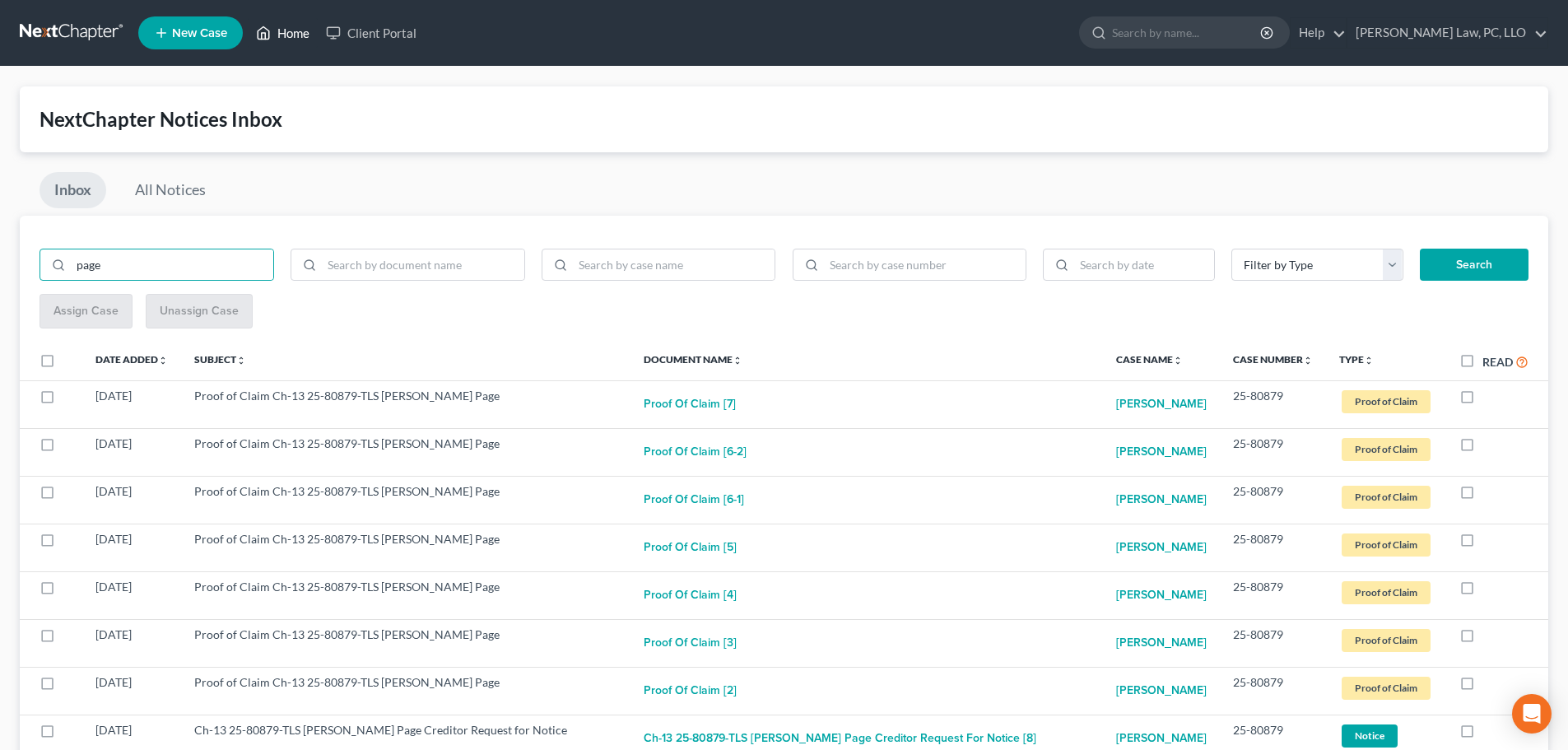
click at [291, 33] on link "Home" at bounding box center [283, 33] width 70 height 30
